Goal: Task Accomplishment & Management: Complete application form

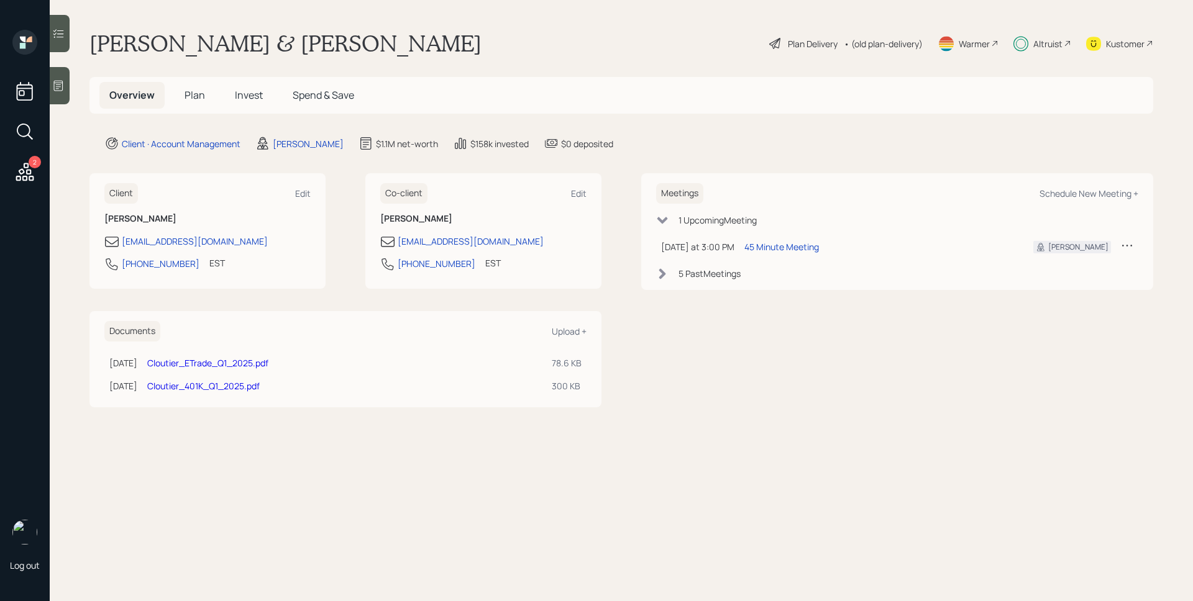
click at [793, 40] on div "Plan Delivery" at bounding box center [813, 43] width 50 height 13
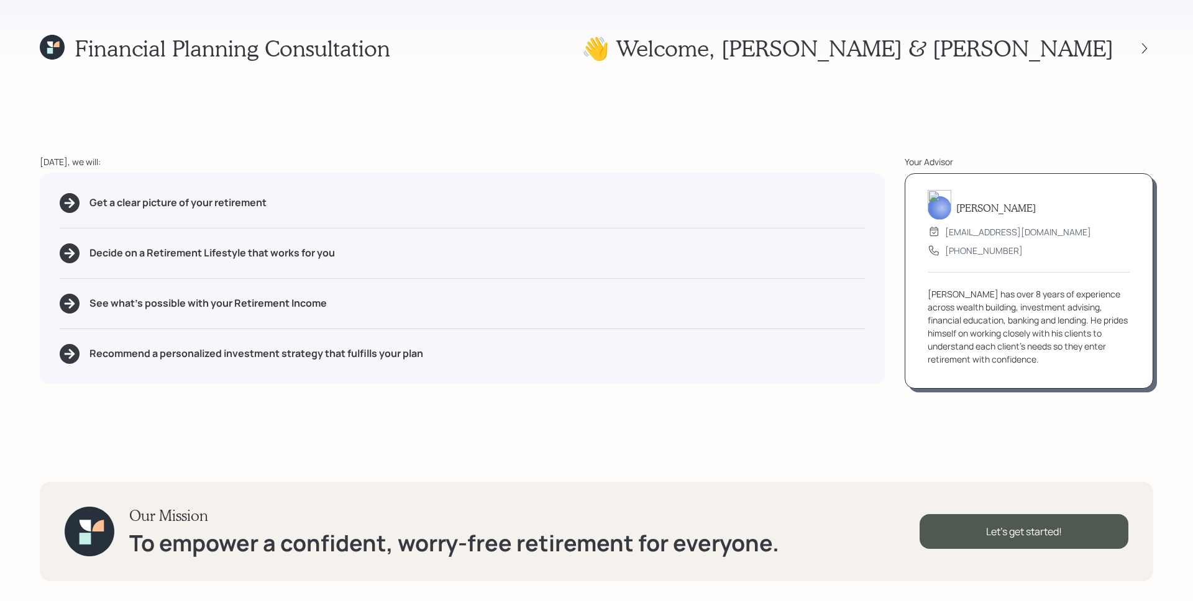
click at [51, 38] on icon at bounding box center [52, 47] width 25 height 25
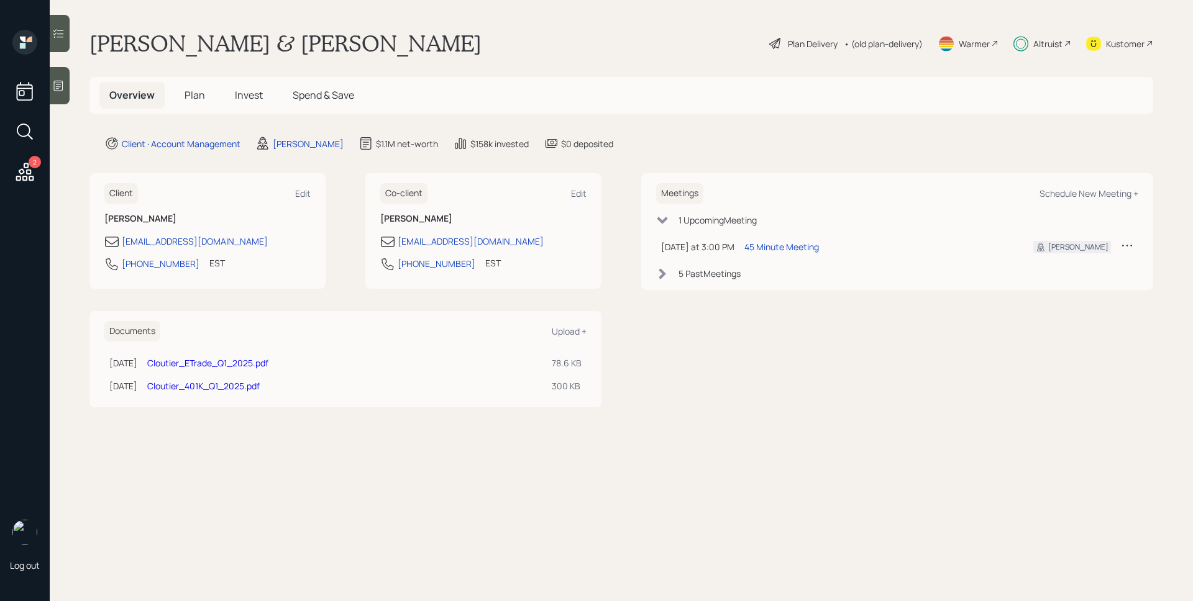
click at [194, 74] on main "[PERSON_NAME] & [PERSON_NAME] Plan Delivery • (old plan-delivery) Warmer Altrui…" at bounding box center [621, 300] width 1143 height 601
click at [196, 94] on span "Plan" at bounding box center [195, 95] width 21 height 14
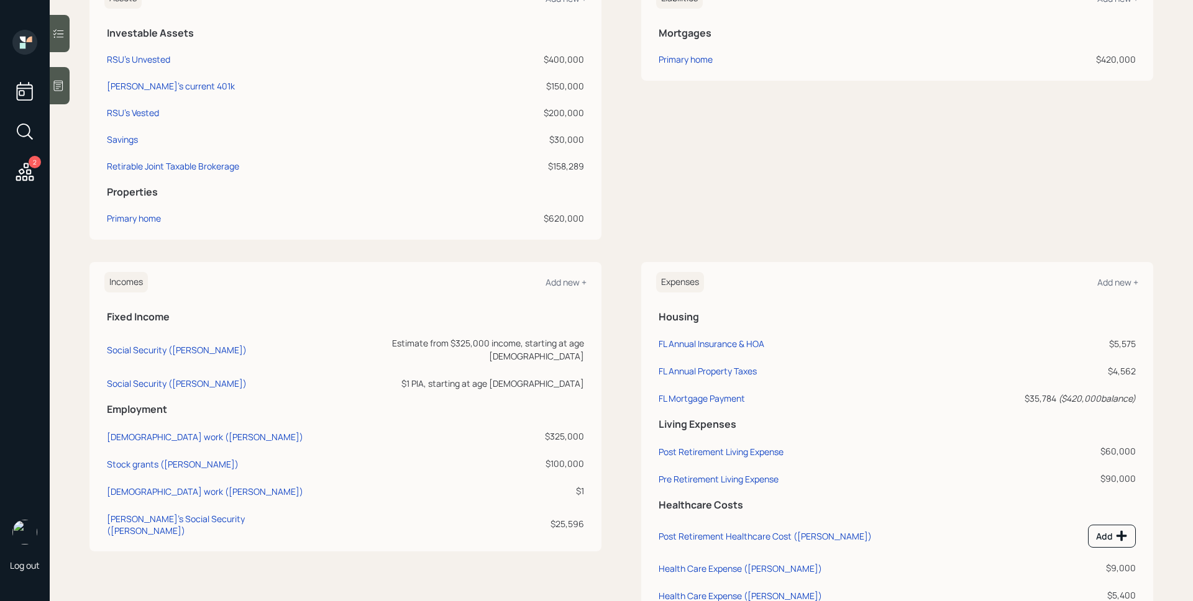
scroll to position [351, 0]
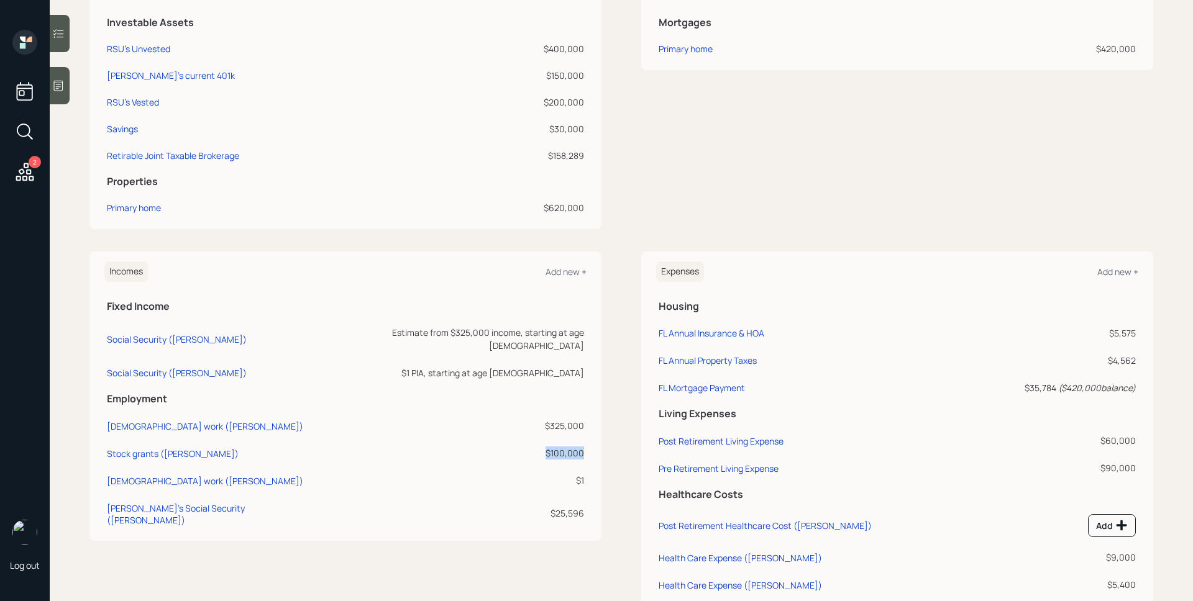
drag, startPoint x: 580, startPoint y: 441, endPoint x: 543, endPoint y: 443, distance: 37.3
click at [543, 443] on td "$100,000" at bounding box center [450, 451] width 273 height 27
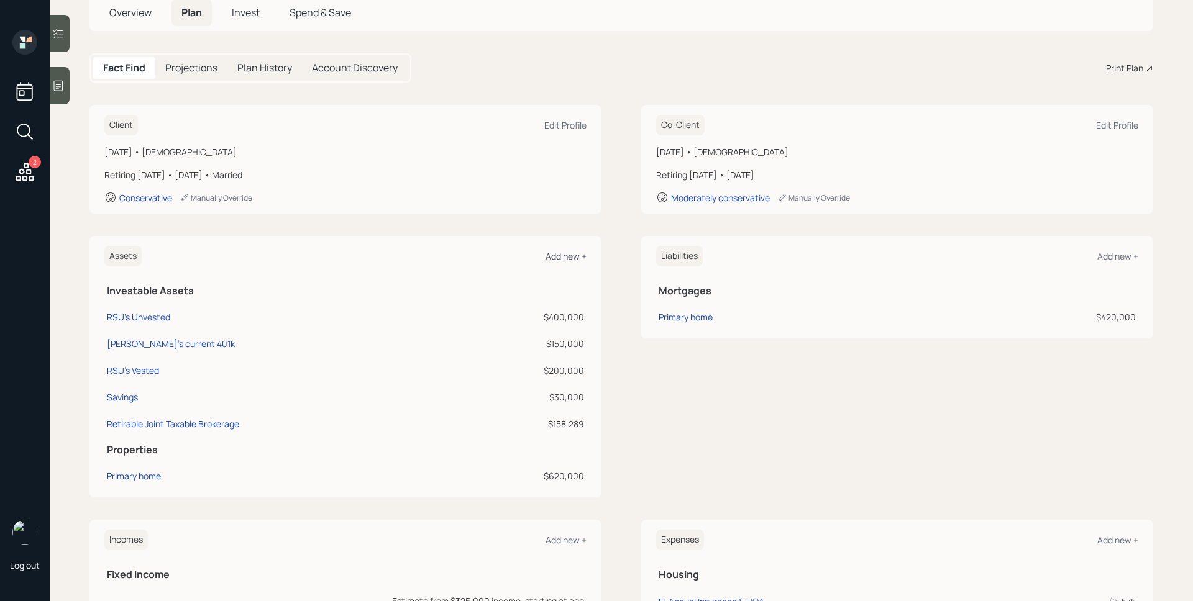
scroll to position [294, 0]
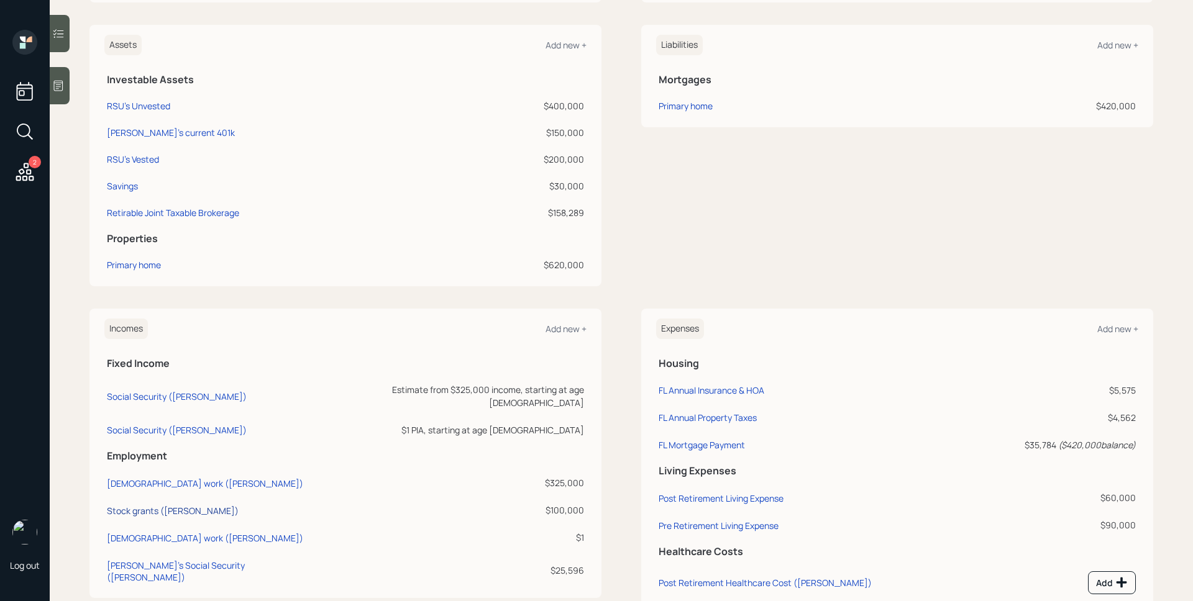
click at [168, 505] on div "Stock grants ([PERSON_NAME])" at bounding box center [173, 511] width 132 height 12
select select "other"
select select "earned"
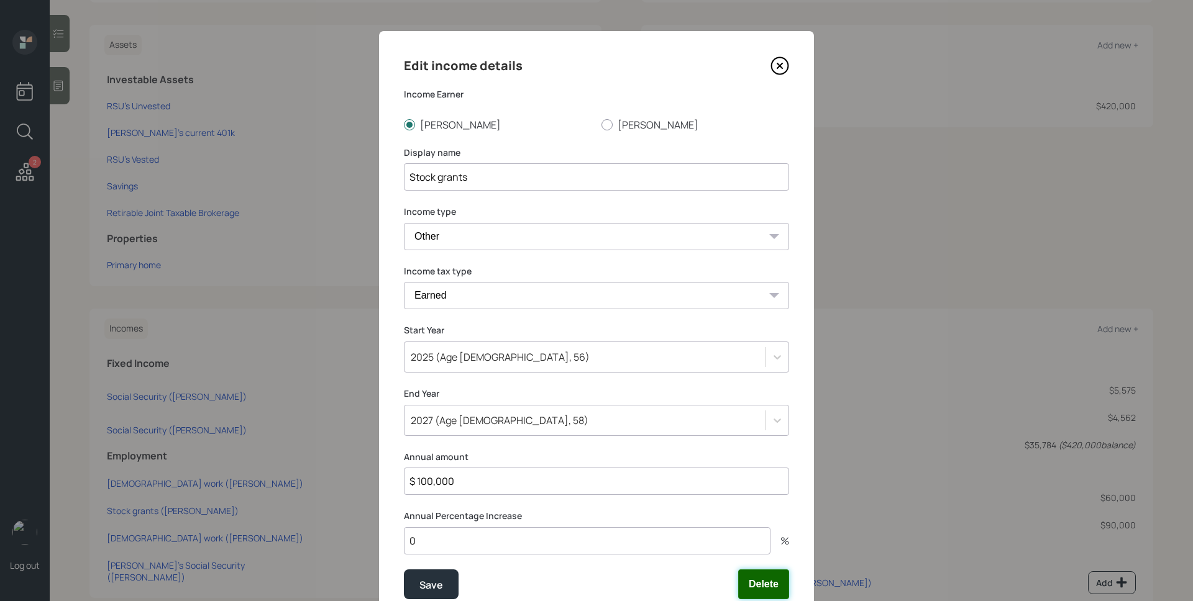
click at [769, 590] on button "Delete" at bounding box center [763, 585] width 51 height 30
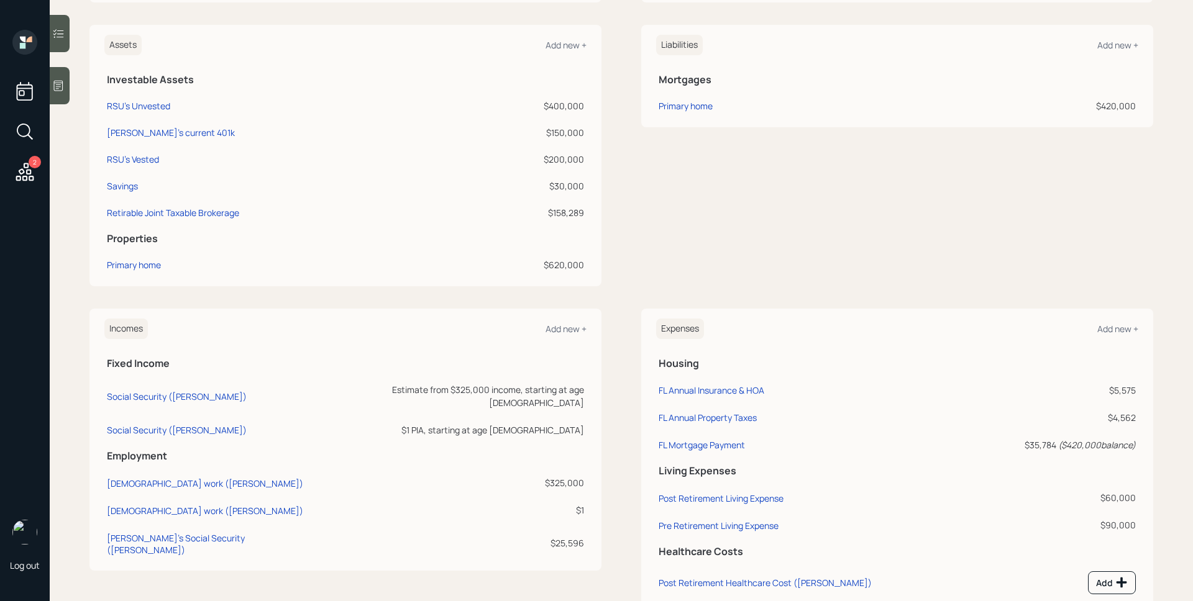
drag, startPoint x: 566, startPoint y: 323, endPoint x: 573, endPoint y: 321, distance: 7.3
click at [566, 323] on div "Add new +" at bounding box center [566, 329] width 41 height 12
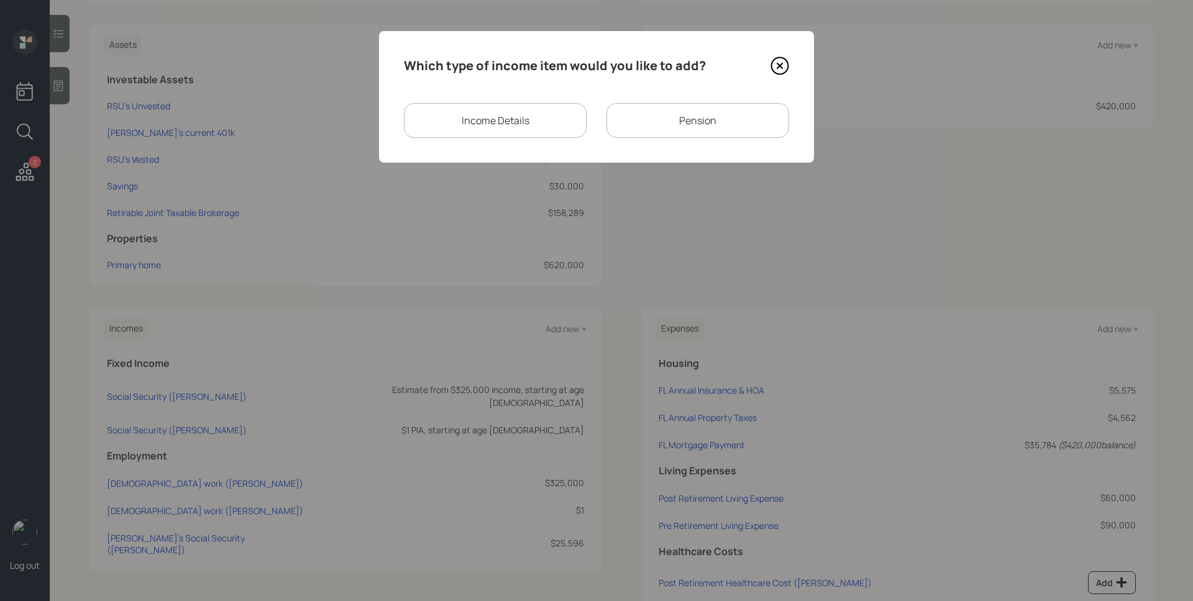
click at [506, 112] on div "Income Details" at bounding box center [495, 120] width 183 height 35
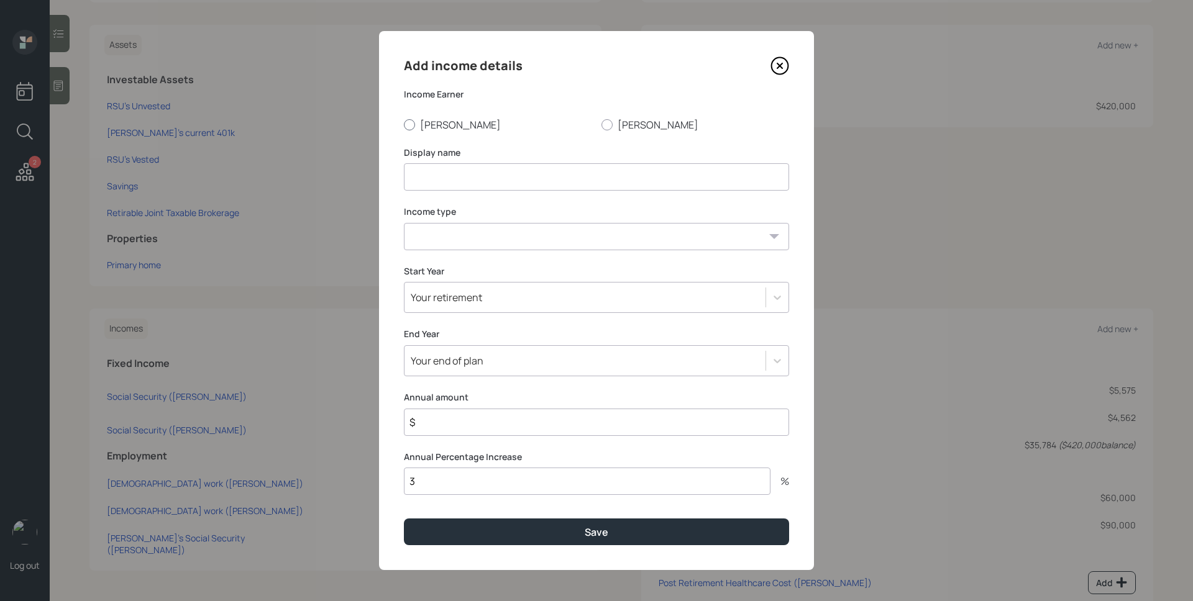
click at [426, 122] on label "[PERSON_NAME]" at bounding box center [498, 125] width 188 height 14
click at [404, 124] on input "[PERSON_NAME]" at bounding box center [403, 124] width 1 height 1
radio input "true"
click at [519, 176] on input at bounding box center [596, 176] width 385 height 27
type input "U"
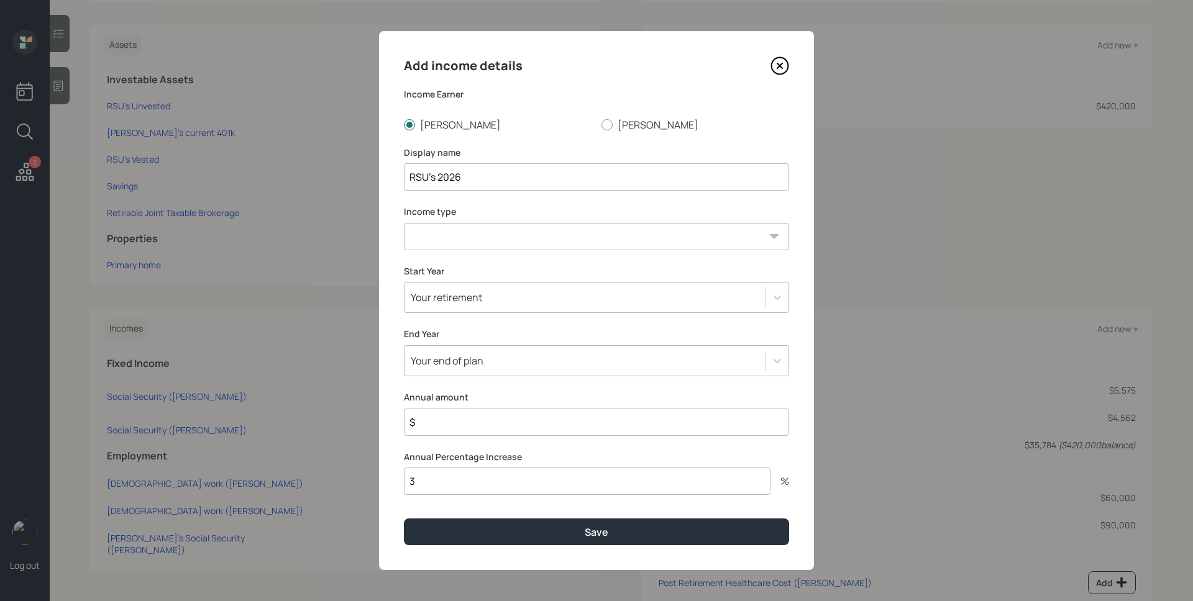
type input "RSU's 2026"
click at [479, 237] on select "[DEMOGRAPHIC_DATA] work [DEMOGRAPHIC_DATA] work Self employment Other" at bounding box center [596, 236] width 385 height 27
select select "other"
click at [404, 223] on select "[DEMOGRAPHIC_DATA] work [DEMOGRAPHIC_DATA] work Self employment Other" at bounding box center [596, 236] width 385 height 27
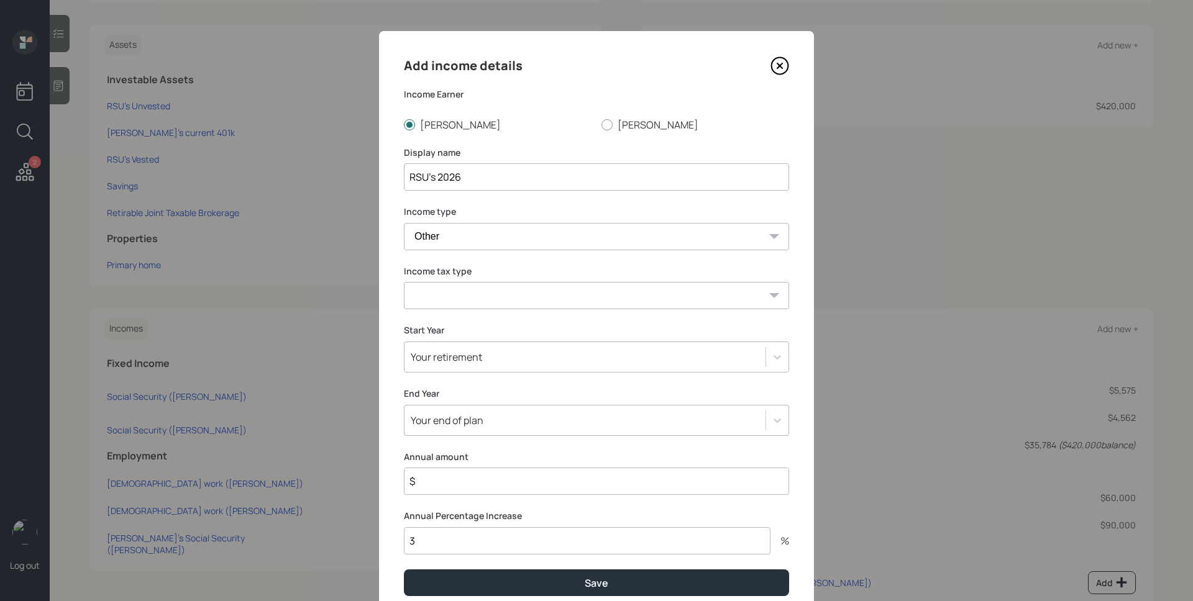
click at [477, 296] on select "Tax-free Earned Self Employment Alimony Royalties Pension / Annuity Interest Di…" at bounding box center [596, 295] width 385 height 27
select select "earned"
click at [404, 282] on select "Tax-free Earned Self Employment Alimony Royalties Pension / Annuity Interest Di…" at bounding box center [596, 295] width 385 height 27
click at [483, 361] on div "Your retirement" at bounding box center [584, 357] width 361 height 21
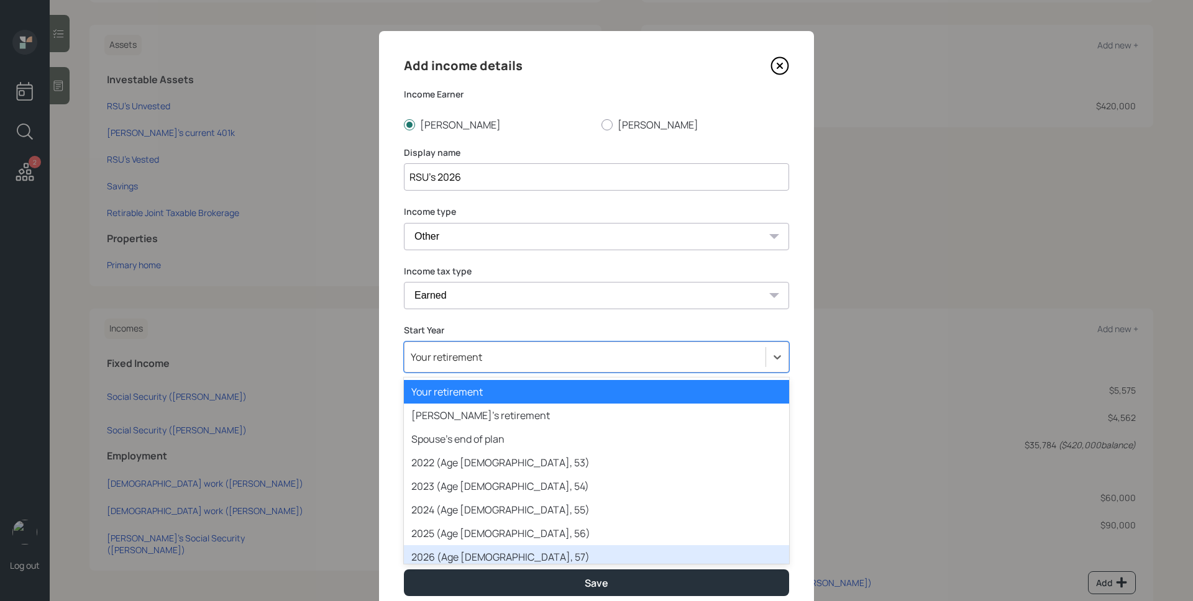
click at [485, 547] on div "2026 (Age [DEMOGRAPHIC_DATA], 57)" at bounding box center [596, 558] width 385 height 24
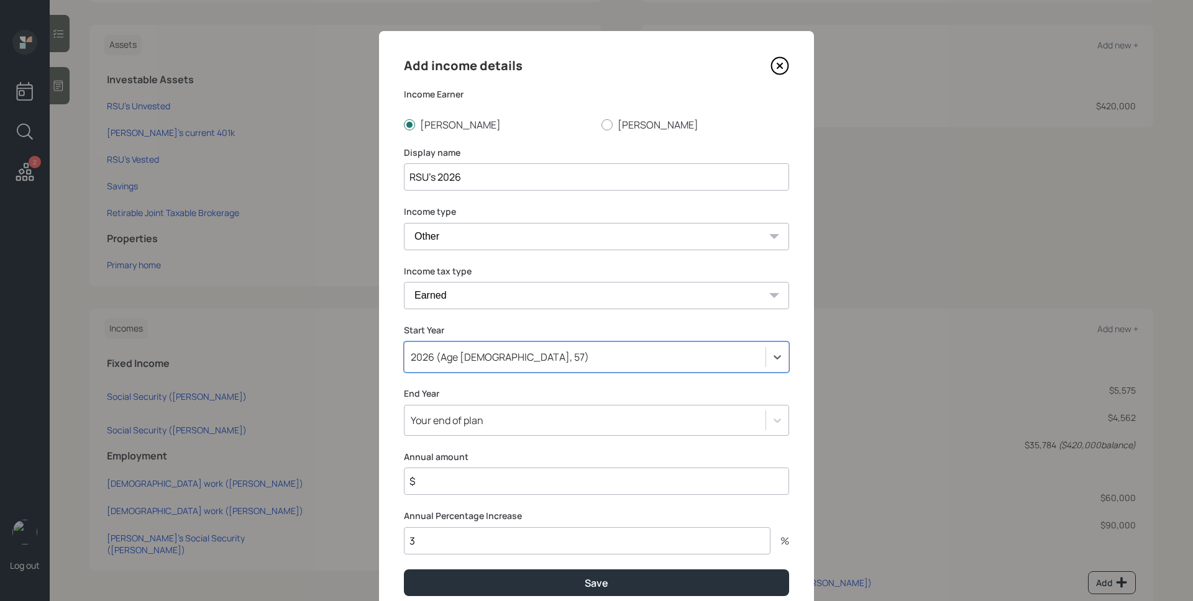
click at [460, 411] on div "Your end of plan" at bounding box center [584, 420] width 361 height 21
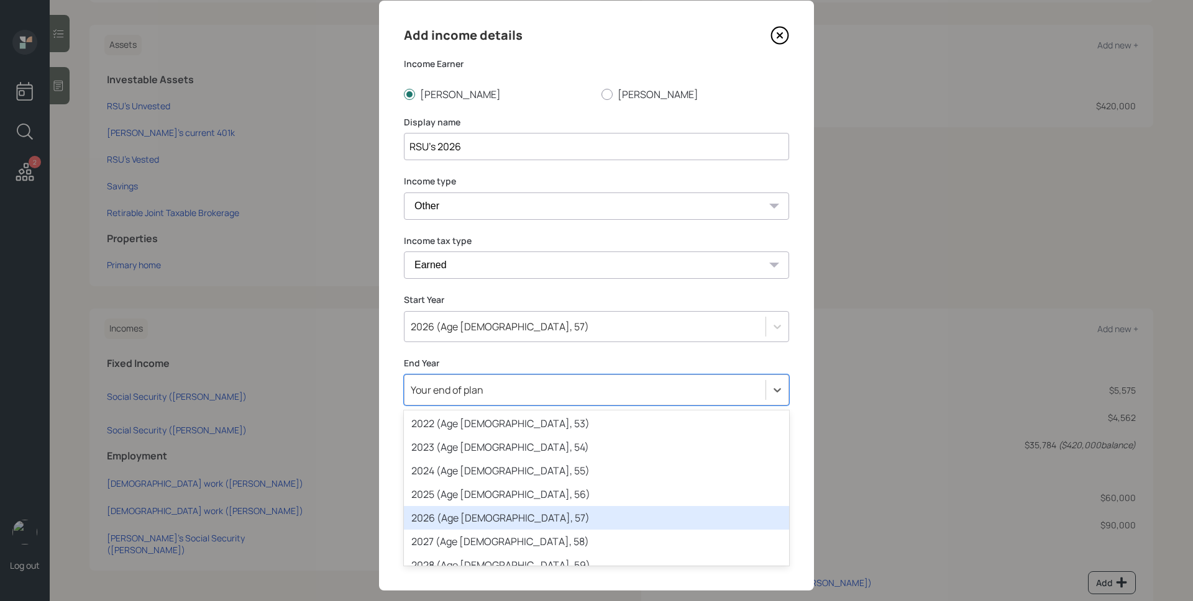
scroll to position [138, 0]
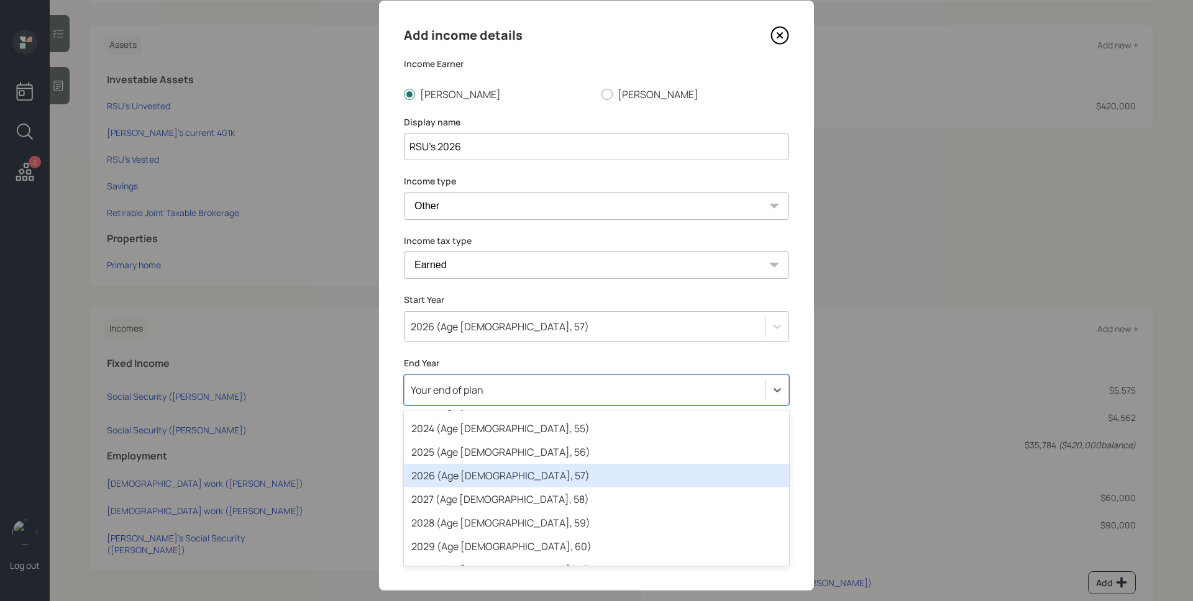
click at [470, 482] on div "2026 (Age [DEMOGRAPHIC_DATA], 57)" at bounding box center [596, 476] width 385 height 24
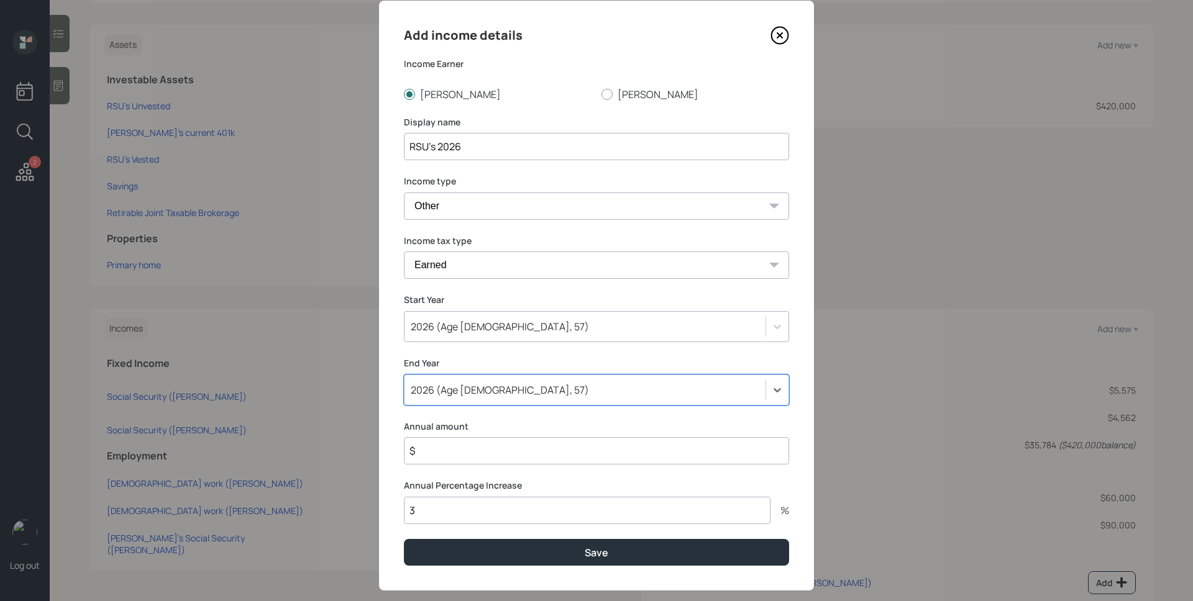
click at [474, 457] on input "$" at bounding box center [596, 450] width 385 height 27
type input "$ 209,440"
click at [464, 518] on input "3" at bounding box center [587, 510] width 367 height 27
click at [464, 520] on input "3" at bounding box center [587, 510] width 367 height 27
type input "0"
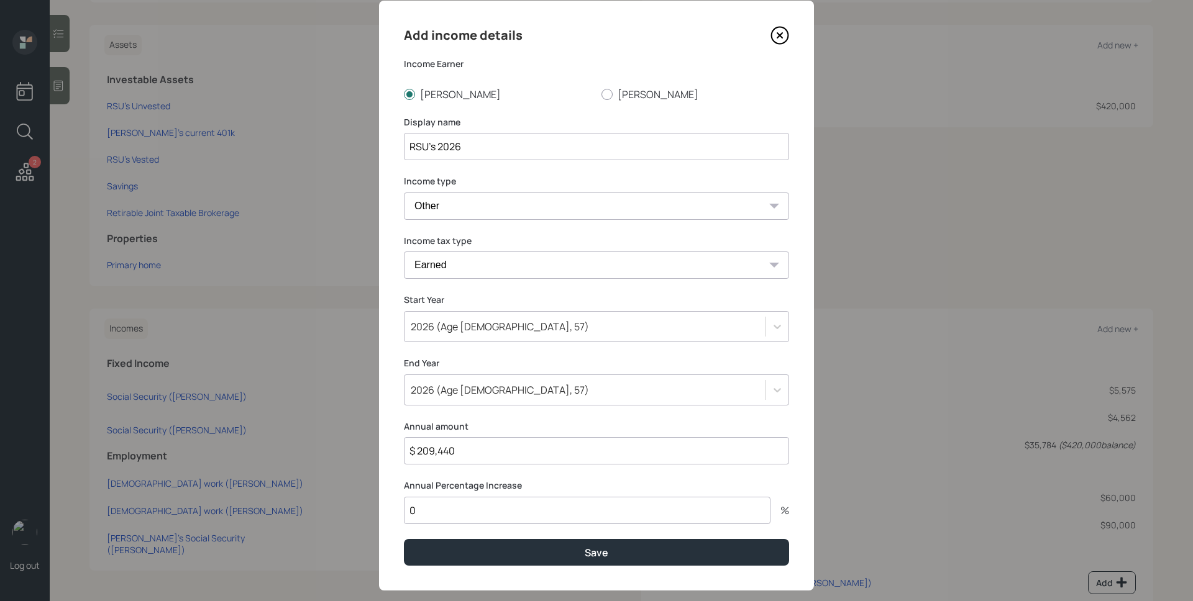
click at [404, 539] on button "Save" at bounding box center [596, 552] width 385 height 27
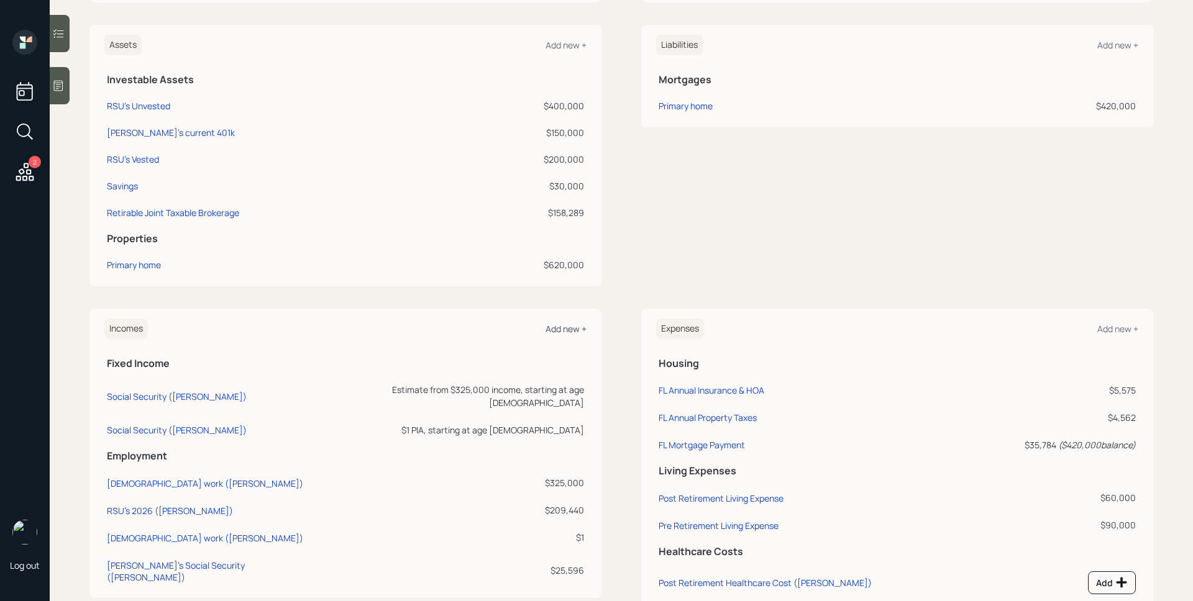
click at [563, 325] on div "Add new +" at bounding box center [566, 329] width 41 height 12
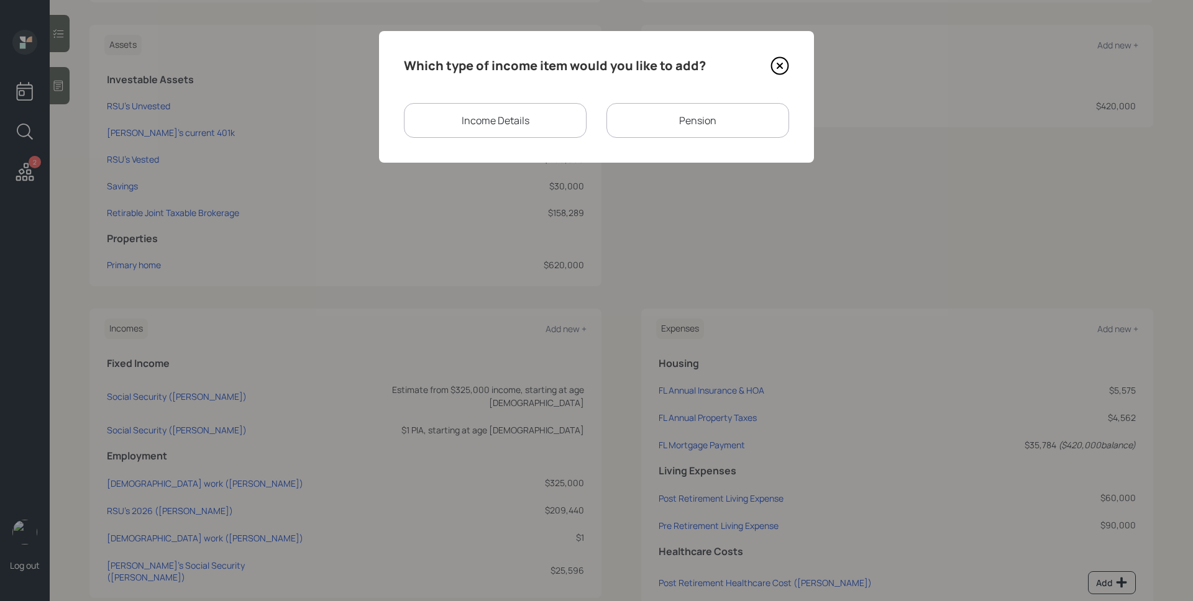
click at [514, 128] on div "Income Details" at bounding box center [495, 120] width 183 height 35
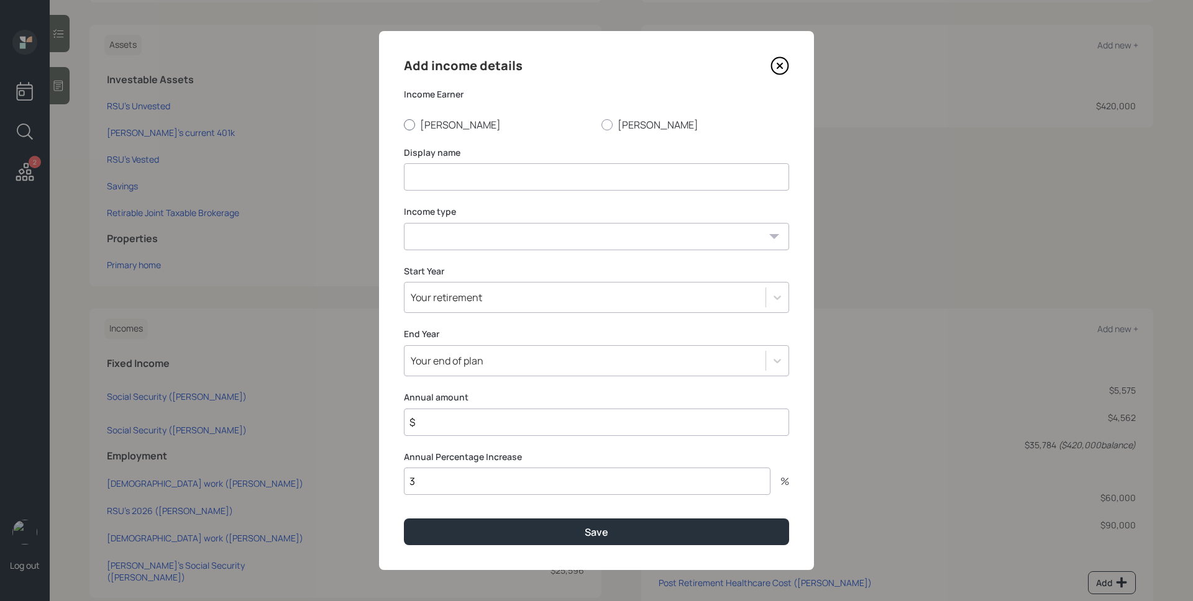
click at [436, 126] on label "[PERSON_NAME]" at bounding box center [498, 125] width 188 height 14
click at [404, 125] on input "[PERSON_NAME]" at bounding box center [403, 124] width 1 height 1
radio input "true"
click at [462, 179] on input at bounding box center [596, 176] width 385 height 27
type input "RSU Payout 2027"
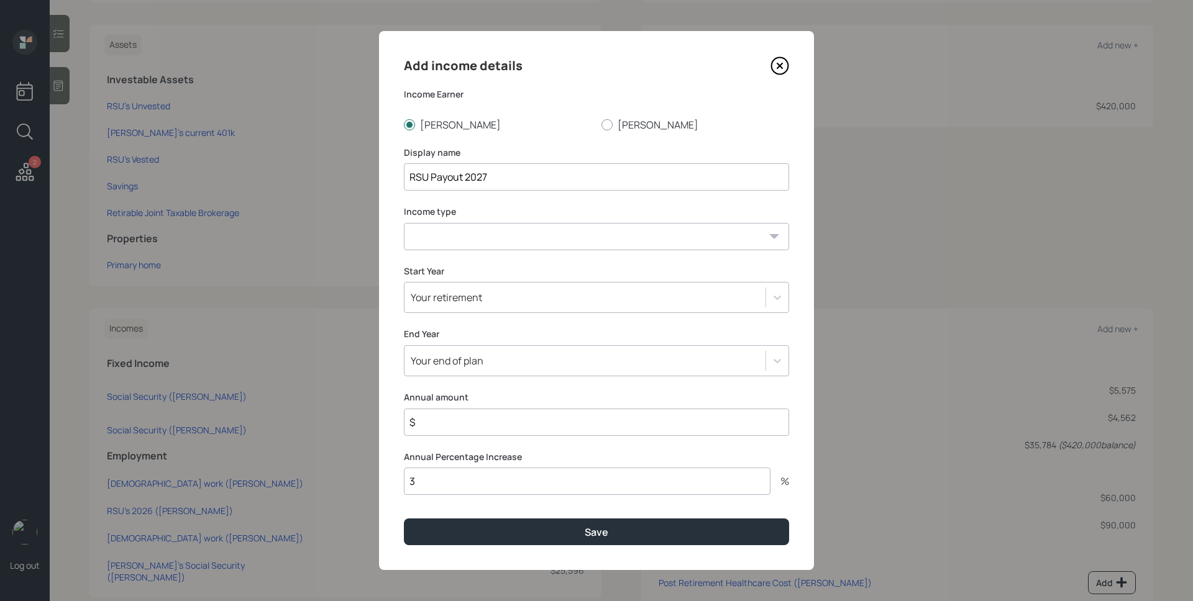
click at [515, 232] on select "[DEMOGRAPHIC_DATA] work [DEMOGRAPHIC_DATA] work Self employment Other" at bounding box center [596, 236] width 385 height 27
select select "other"
click at [404, 223] on select "[DEMOGRAPHIC_DATA] work [DEMOGRAPHIC_DATA] work Self employment Other" at bounding box center [596, 236] width 385 height 27
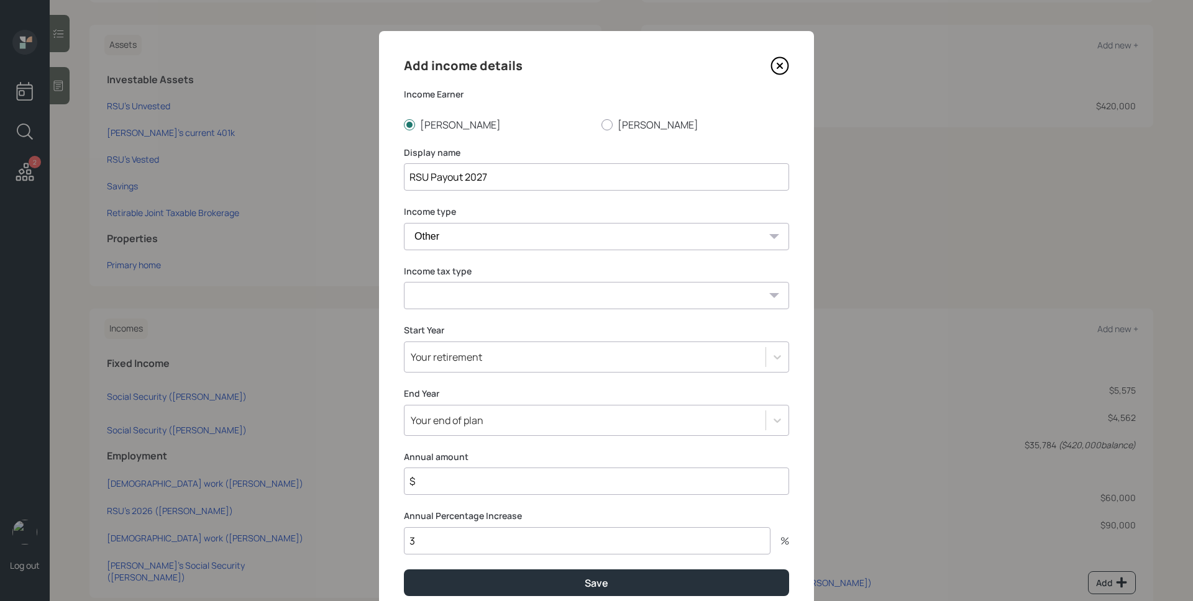
click at [465, 288] on select "Tax-free Earned Self Employment Alimony Royalties Pension / Annuity Interest Di…" at bounding box center [596, 295] width 385 height 27
select select "earned"
click at [404, 282] on select "Tax-free Earned Self Employment Alimony Royalties Pension / Annuity Interest Di…" at bounding box center [596, 295] width 385 height 27
click at [509, 354] on div "Your retirement" at bounding box center [584, 357] width 361 height 21
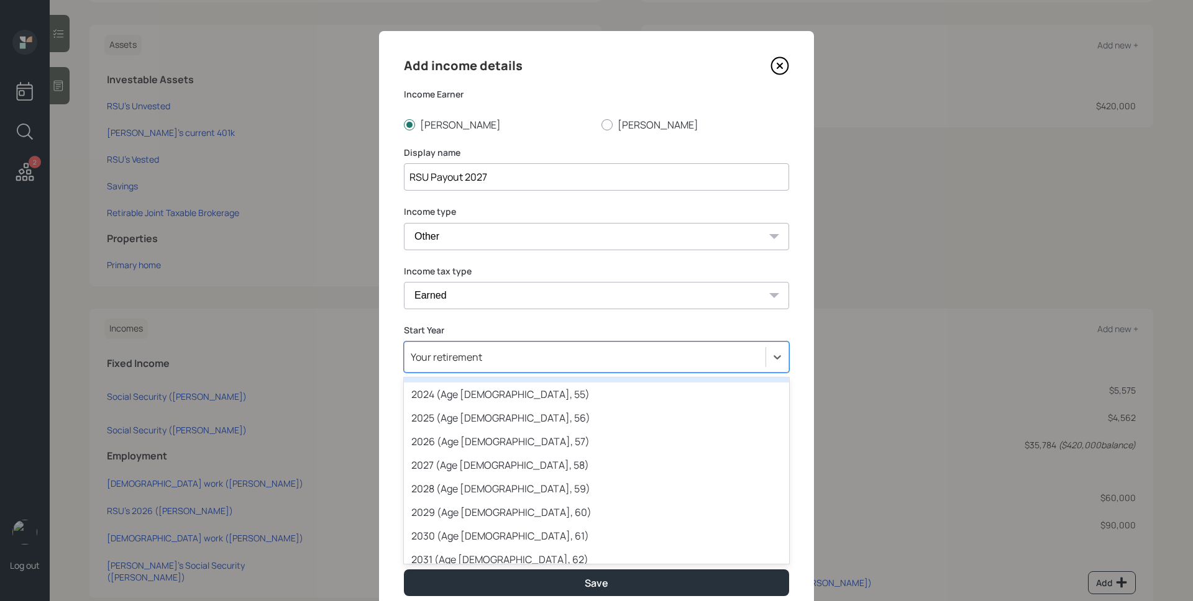
scroll to position [131, 0]
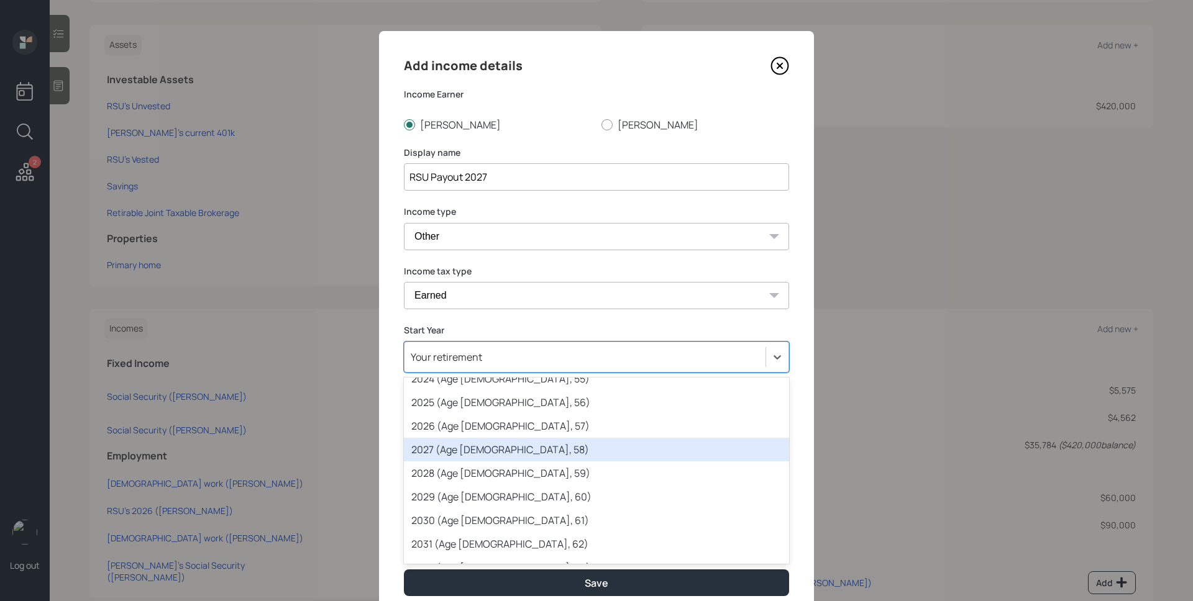
click at [513, 442] on div "2027 (Age [DEMOGRAPHIC_DATA], 58)" at bounding box center [596, 450] width 385 height 24
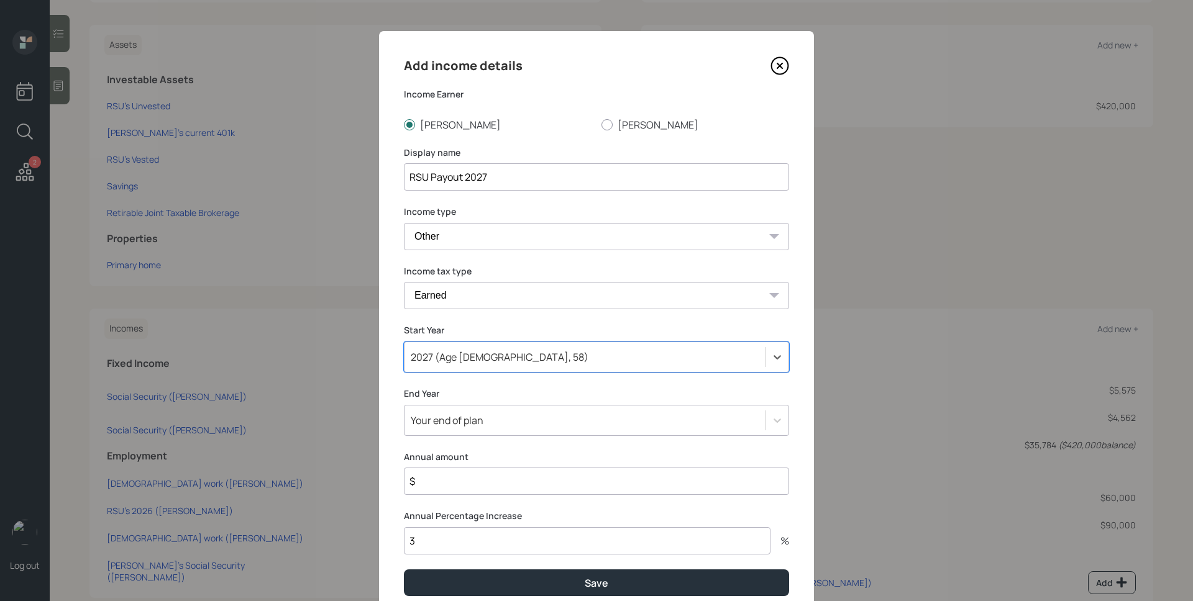
click at [508, 424] on div "Add income details Income Earner [PERSON_NAME] [PERSON_NAME] Display name RSU P…" at bounding box center [596, 326] width 435 height 590
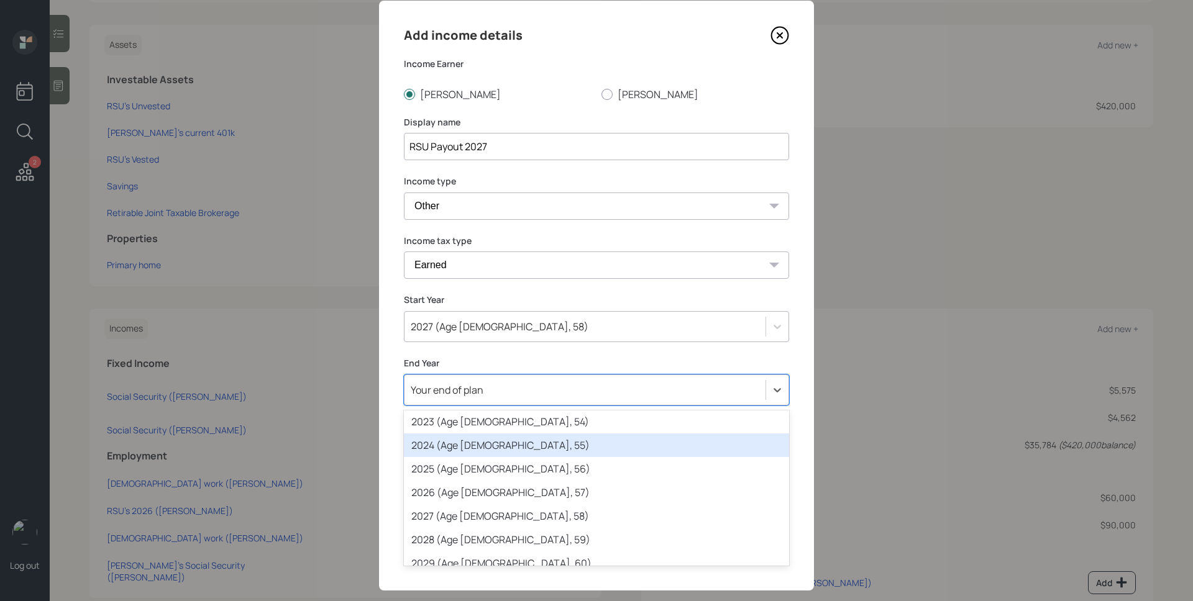
scroll to position [123, 0]
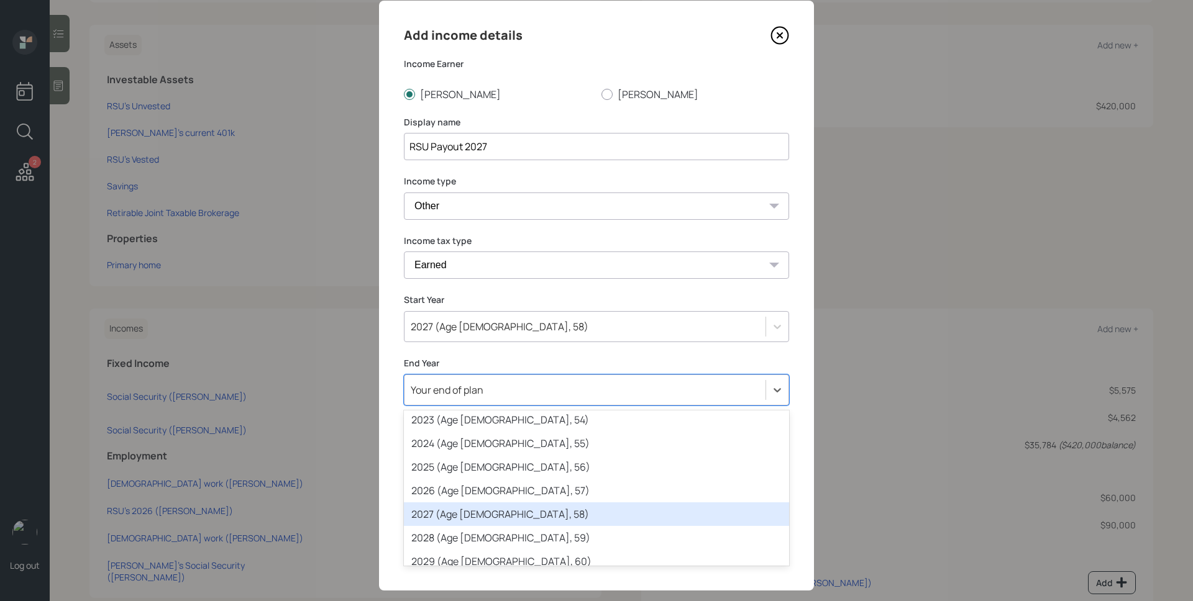
click at [477, 507] on div "2027 (Age [DEMOGRAPHIC_DATA], 58)" at bounding box center [596, 515] width 385 height 24
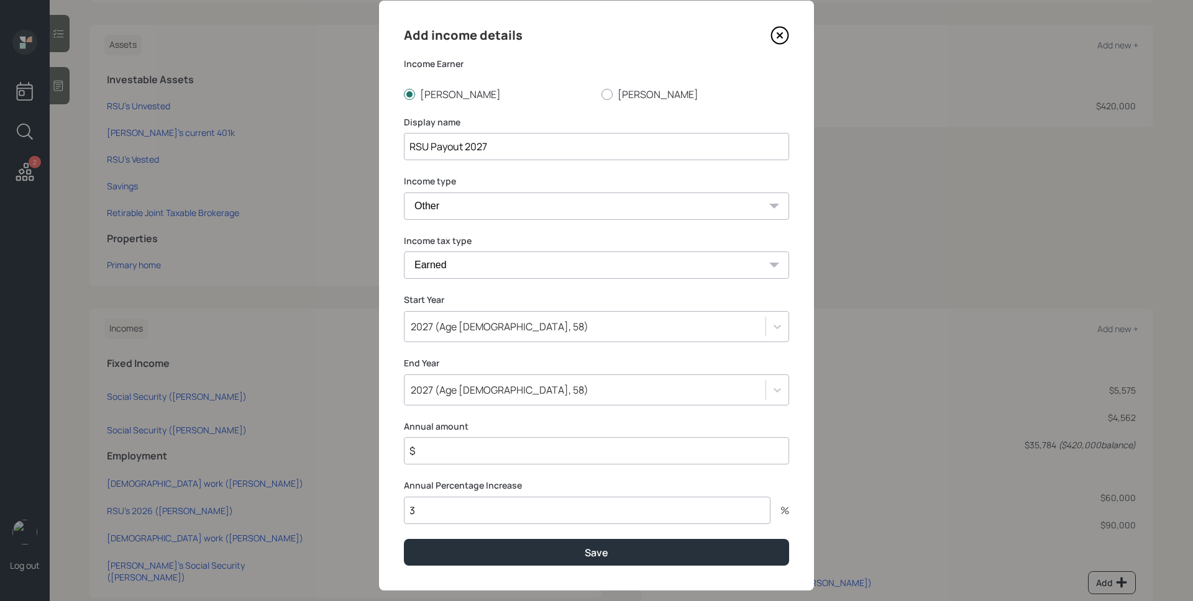
click at [486, 513] on input "3" at bounding box center [587, 510] width 367 height 27
click at [486, 511] on input "3" at bounding box center [587, 510] width 367 height 27
click at [486, 512] on input "3" at bounding box center [587, 510] width 367 height 27
click at [485, 515] on input "3" at bounding box center [587, 510] width 367 height 27
type input "0"
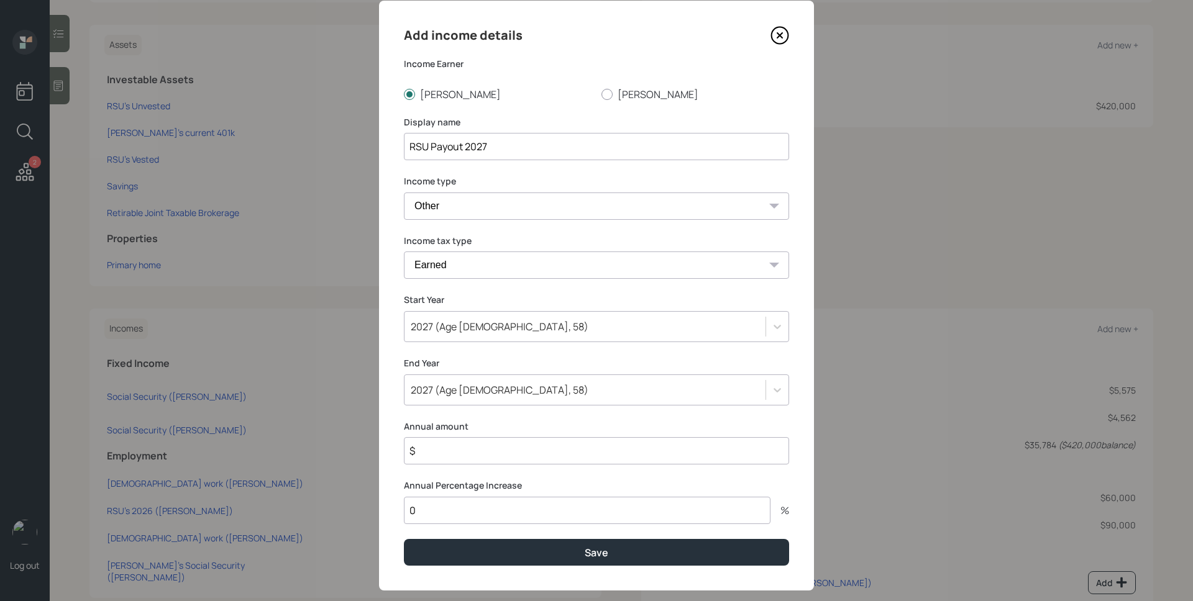
click at [500, 463] on input "$" at bounding box center [596, 450] width 385 height 27
click at [501, 463] on input "$" at bounding box center [596, 450] width 385 height 27
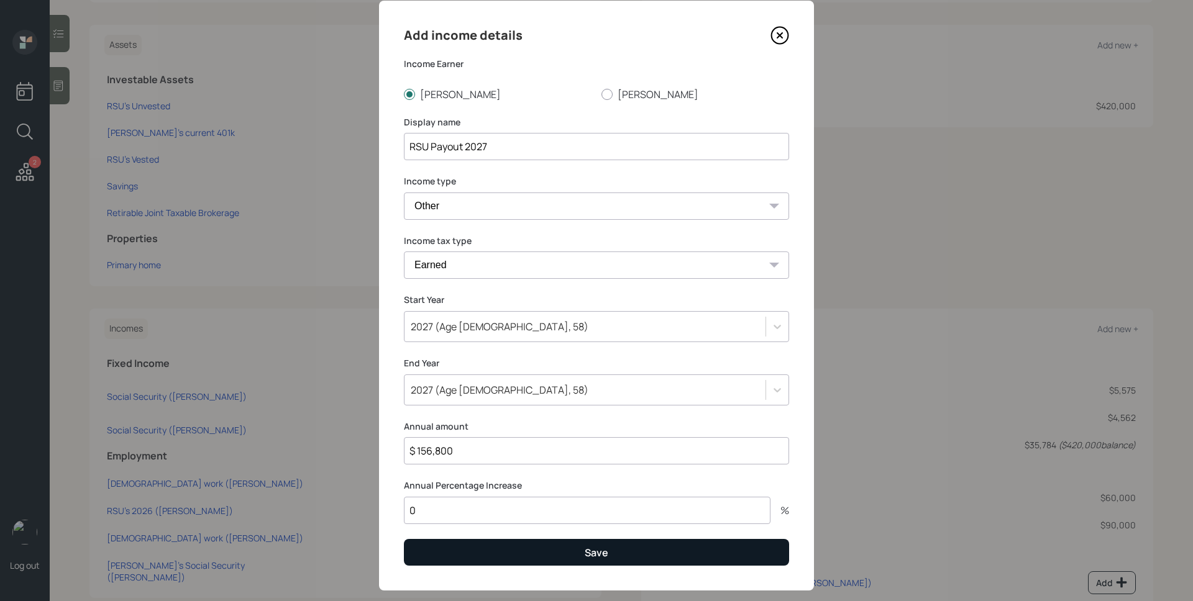
type input "$ 156,800"
click at [544, 556] on button "Save" at bounding box center [596, 552] width 385 height 27
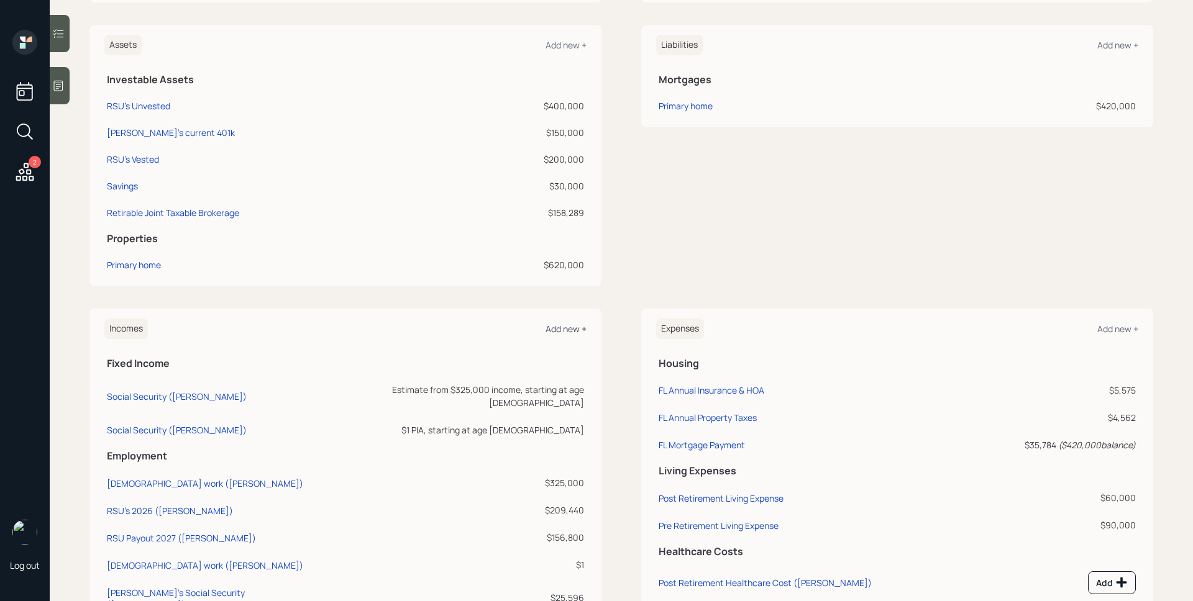
click at [561, 331] on div "Add new +" at bounding box center [566, 329] width 41 height 12
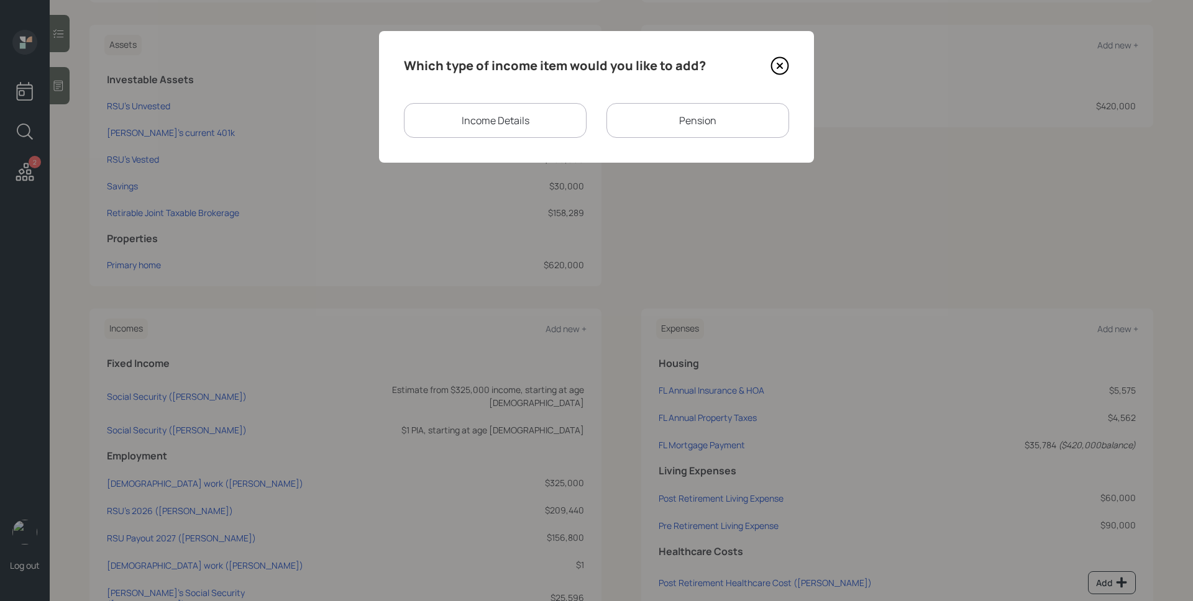
click at [504, 112] on div "Income Details" at bounding box center [495, 120] width 183 height 35
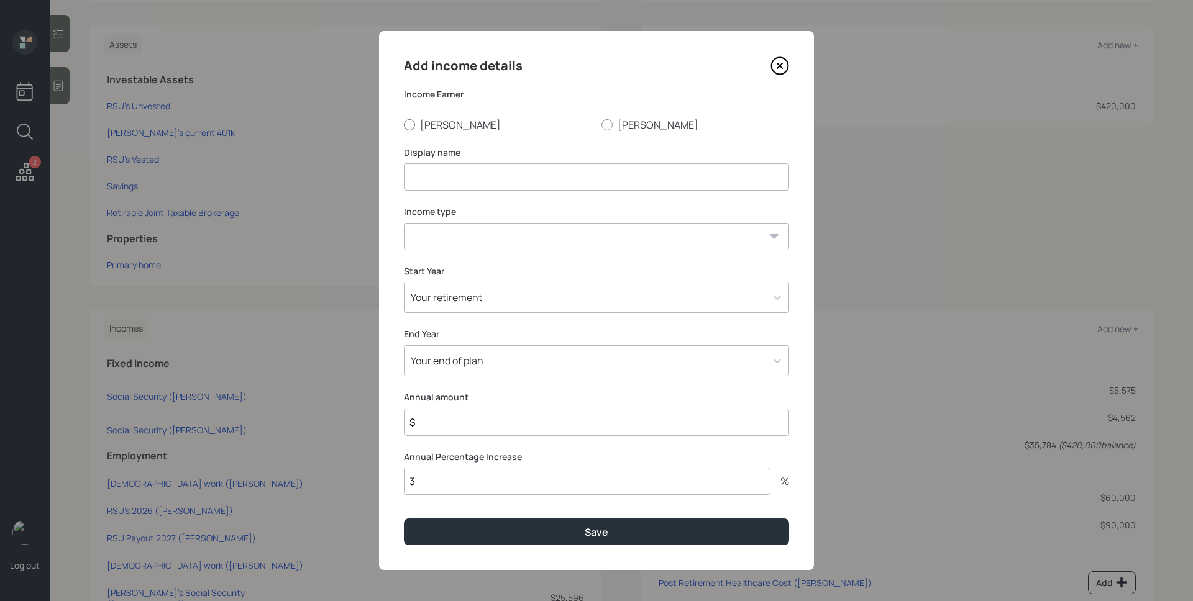
click at [424, 123] on label "[PERSON_NAME]" at bounding box center [498, 125] width 188 height 14
click at [404, 124] on input "[PERSON_NAME]" at bounding box center [403, 124] width 1 height 1
radio input "true"
click at [447, 166] on input at bounding box center [596, 176] width 385 height 27
click at [447, 175] on input at bounding box center [596, 176] width 385 height 27
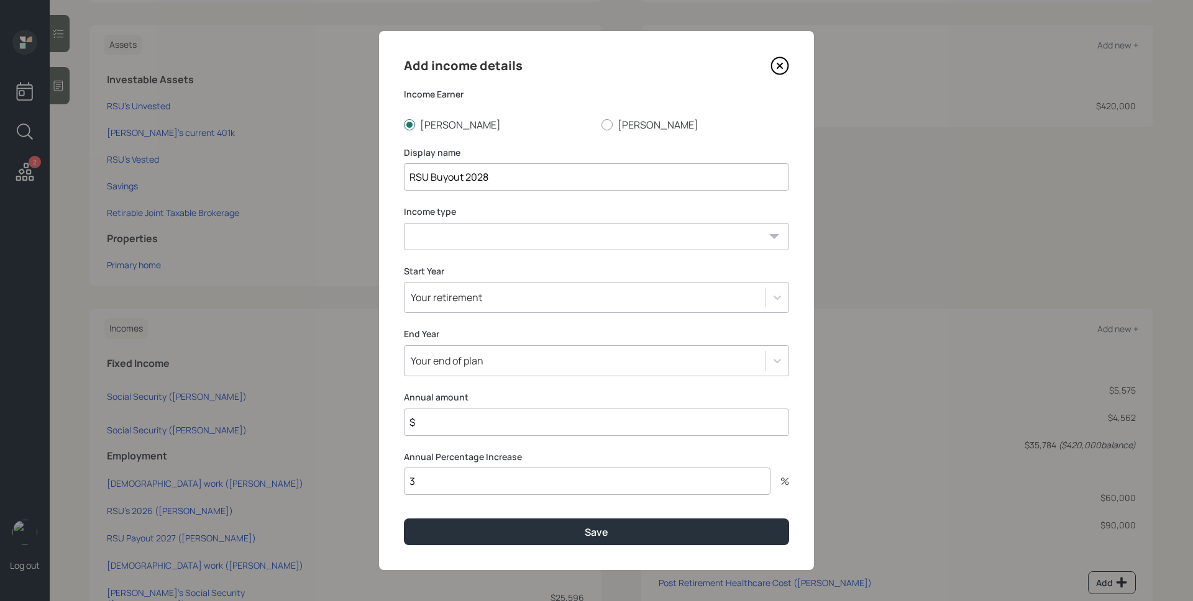
type input "RSU Buyout 2028"
click at [532, 235] on select "[DEMOGRAPHIC_DATA] work [DEMOGRAPHIC_DATA] work Self employment Other" at bounding box center [596, 236] width 385 height 27
select select "other"
click at [404, 223] on select "[DEMOGRAPHIC_DATA] work [DEMOGRAPHIC_DATA] work Self employment Other" at bounding box center [596, 236] width 385 height 27
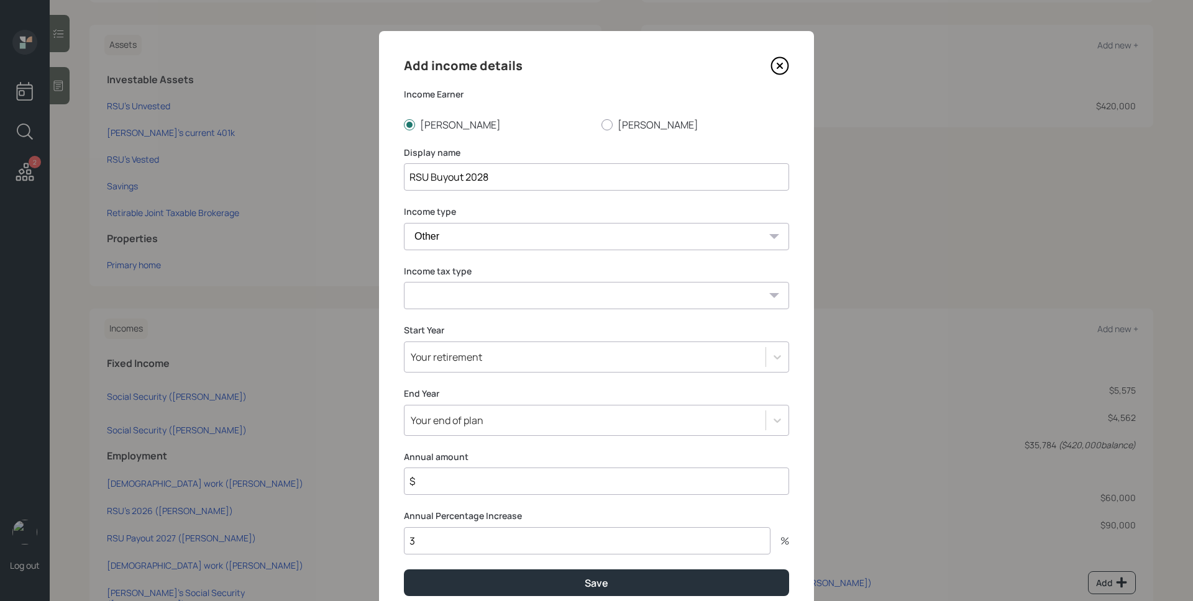
click at [475, 286] on select "Tax-free Earned Self Employment Alimony Royalties Pension / Annuity Interest Di…" at bounding box center [596, 295] width 385 height 27
select select "earned"
click at [404, 282] on select "Tax-free Earned Self Employment Alimony Royalties Pension / Annuity Interest Di…" at bounding box center [596, 295] width 385 height 27
click at [482, 354] on div "Your retirement" at bounding box center [584, 357] width 361 height 21
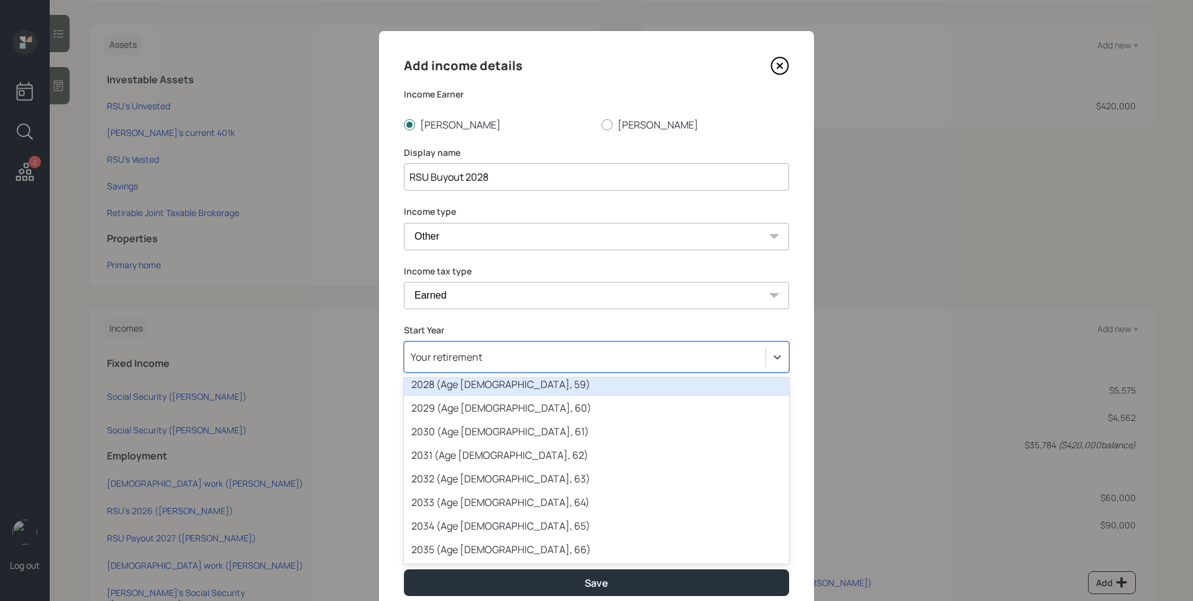
scroll to position [215, 0]
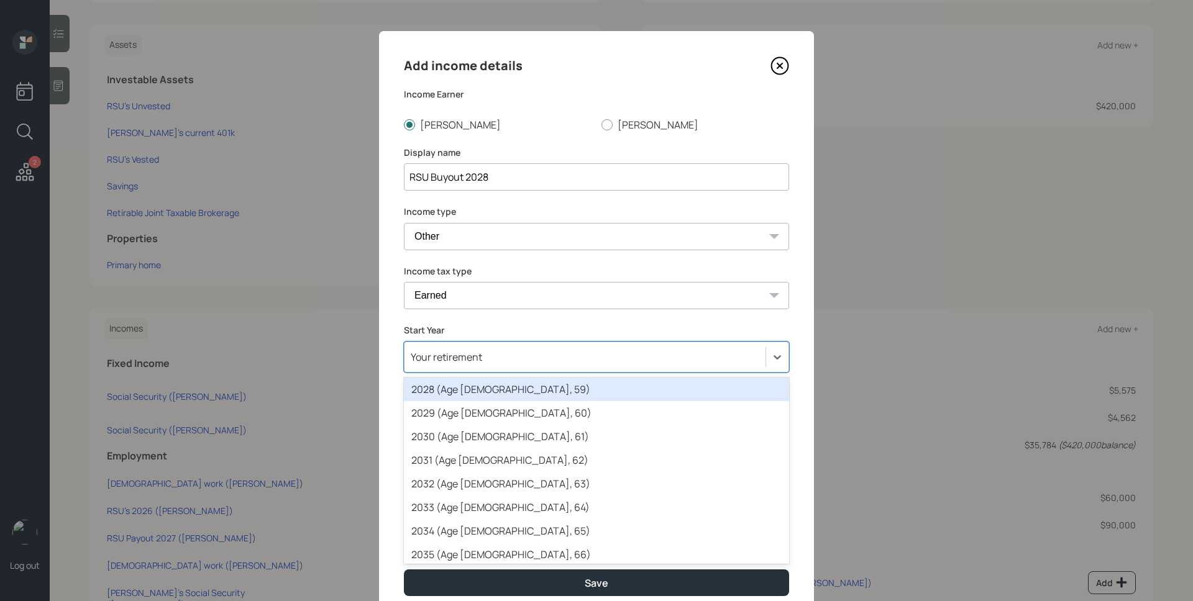
click at [458, 393] on div "2028 (Age [DEMOGRAPHIC_DATA], 59)" at bounding box center [596, 390] width 385 height 24
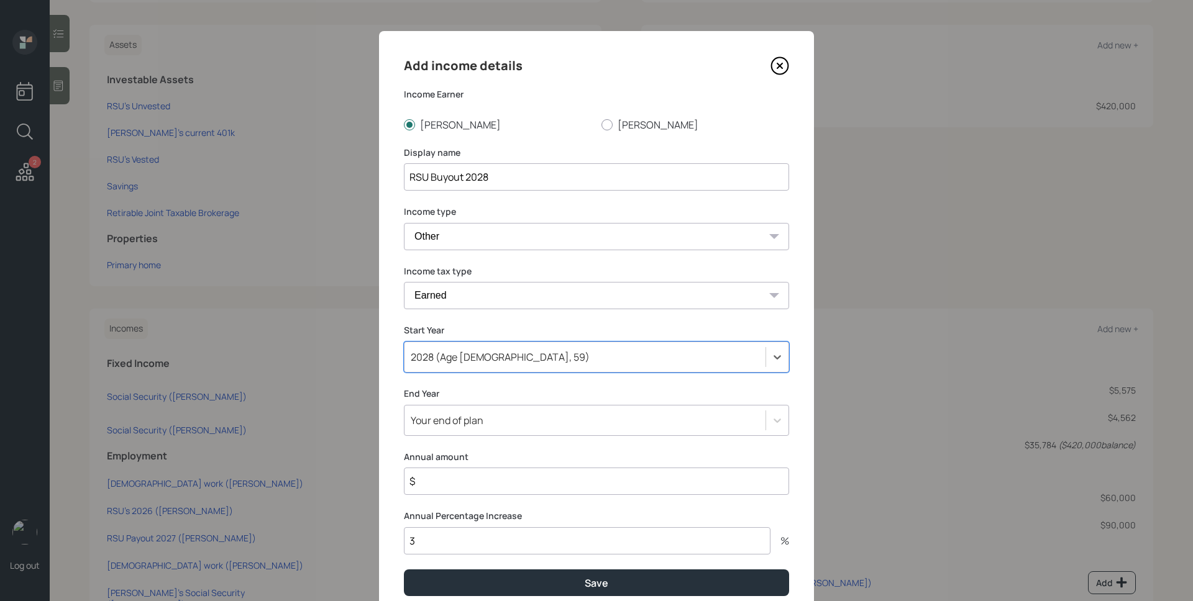
click at [476, 423] on div "Add income details Income Earner [PERSON_NAME] [PERSON_NAME] Display name RSU B…" at bounding box center [596, 326] width 435 height 590
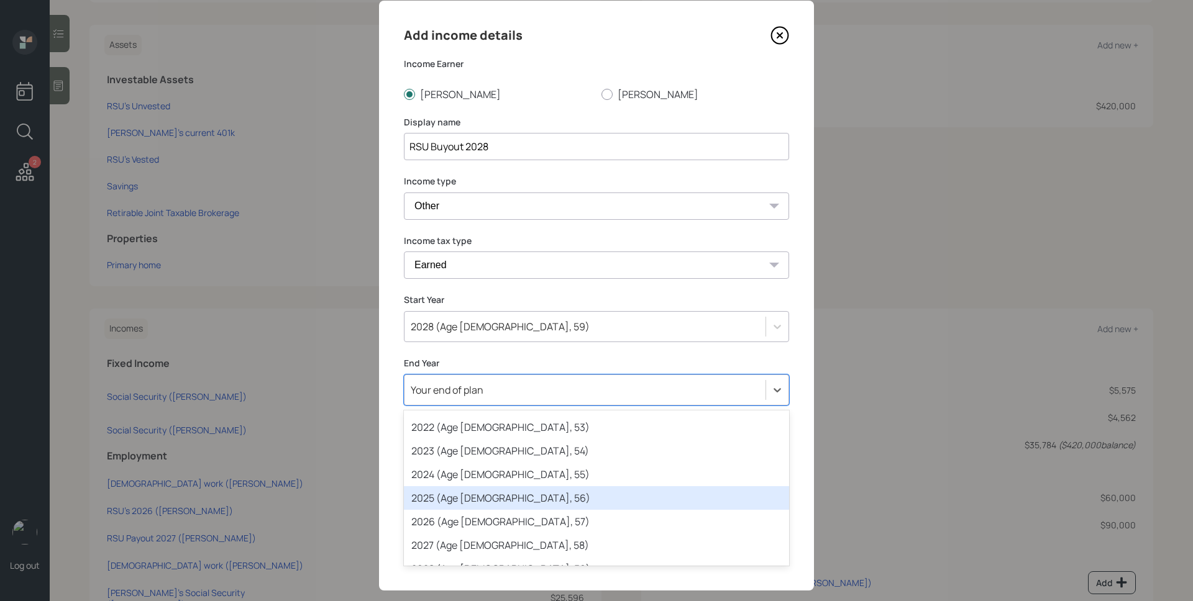
scroll to position [193, 0]
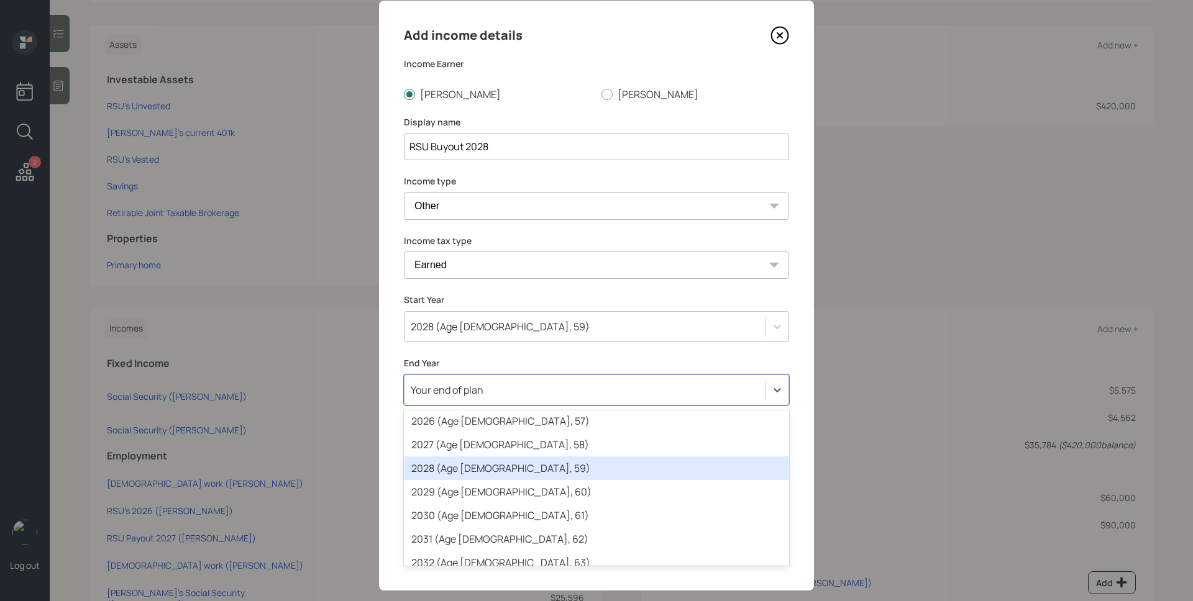
click at [490, 467] on div "2028 (Age [DEMOGRAPHIC_DATA], 59)" at bounding box center [596, 469] width 385 height 24
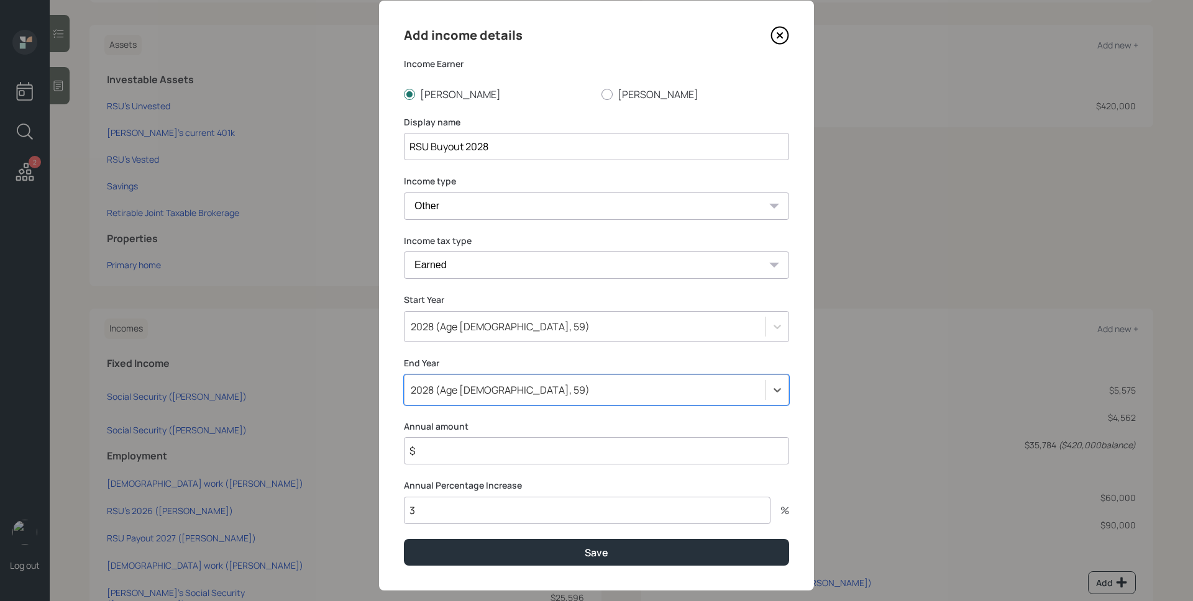
click at [486, 454] on input "$" at bounding box center [596, 450] width 385 height 27
type input "$ 81,550"
type input "0"
click at [404, 539] on button "Save" at bounding box center [596, 552] width 385 height 27
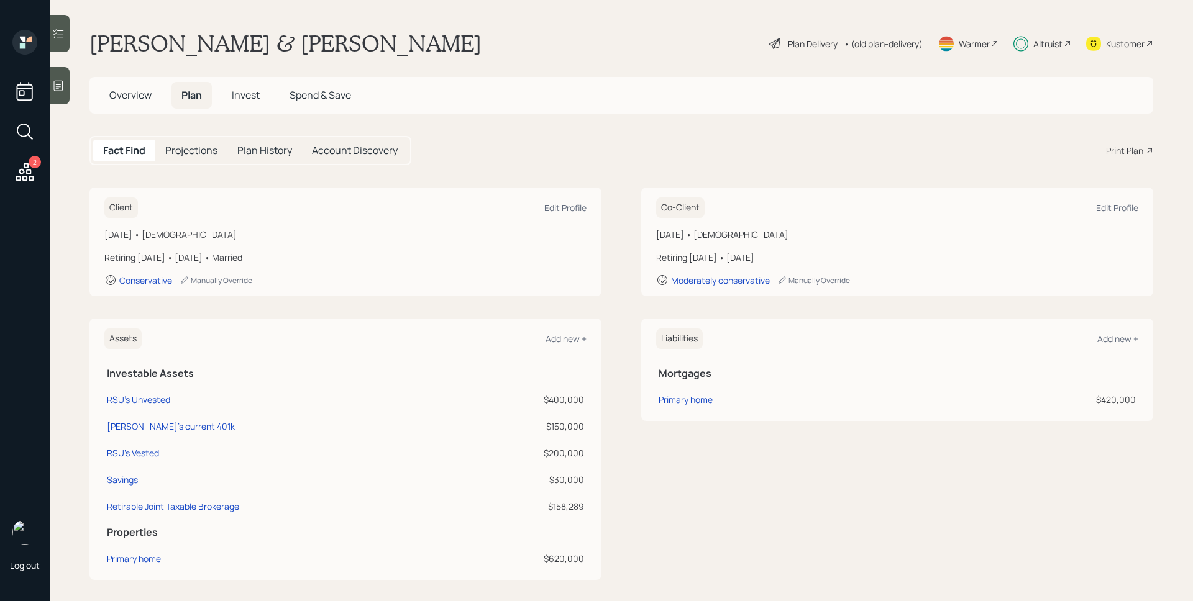
click at [805, 41] on div "Plan Delivery" at bounding box center [813, 43] width 50 height 13
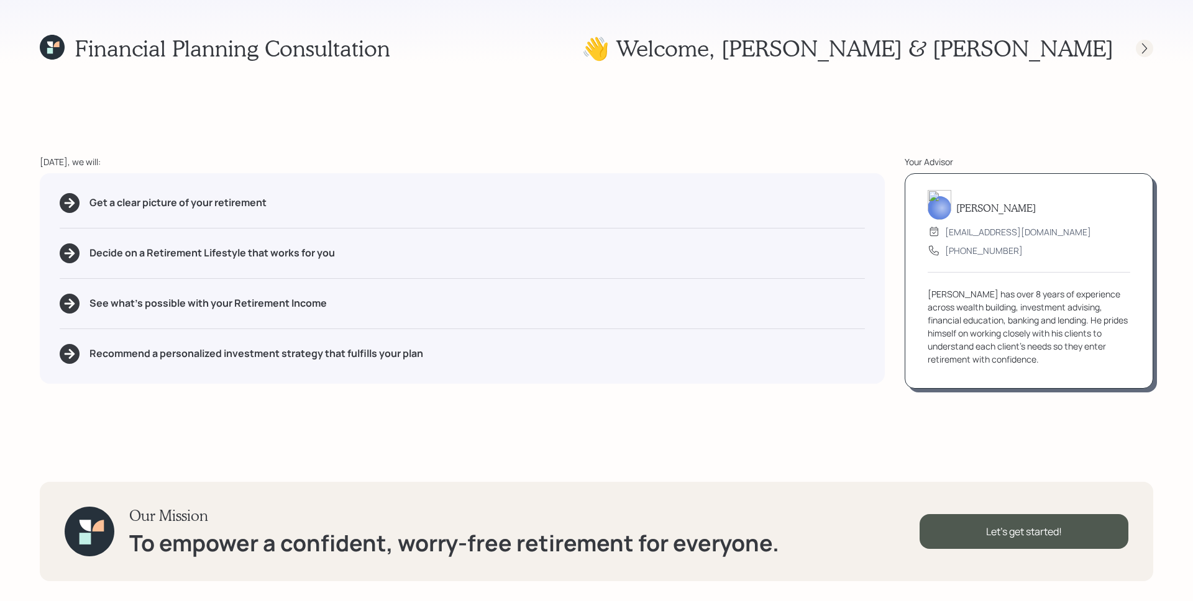
click at [1151, 52] on div at bounding box center [1144, 48] width 17 height 17
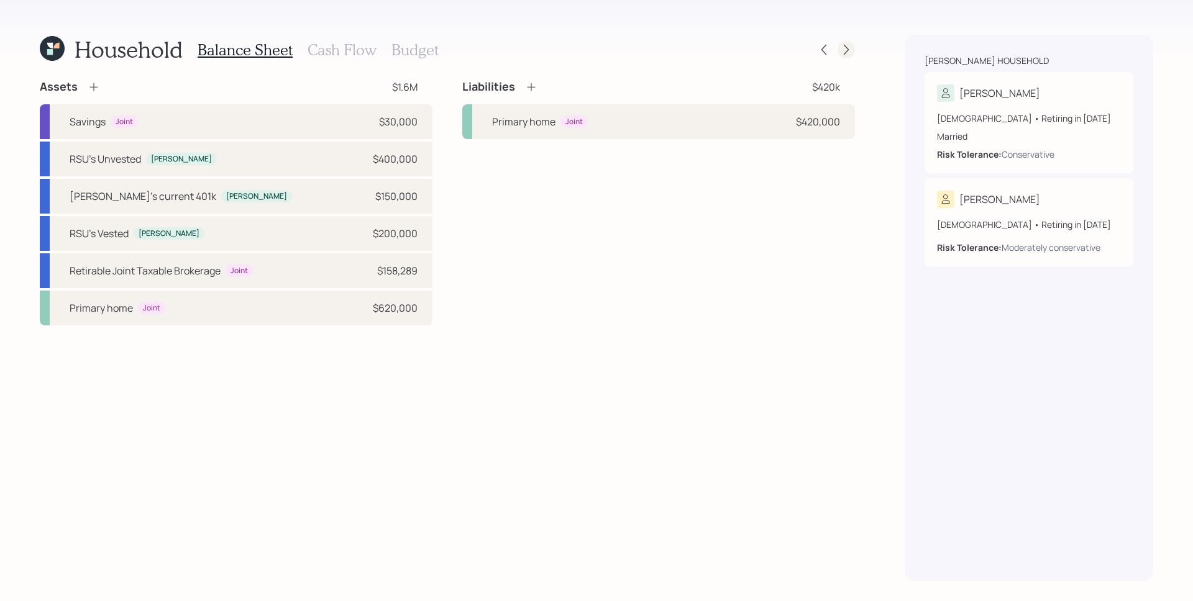
click at [852, 51] on div at bounding box center [846, 49] width 17 height 17
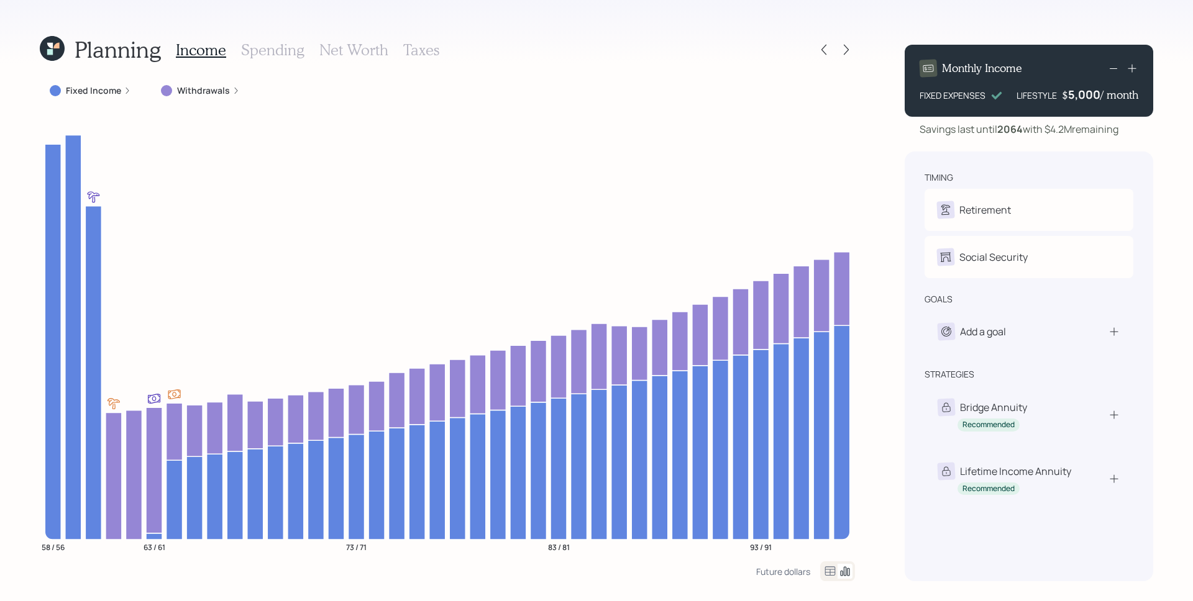
click at [124, 91] on icon at bounding box center [127, 90] width 7 height 7
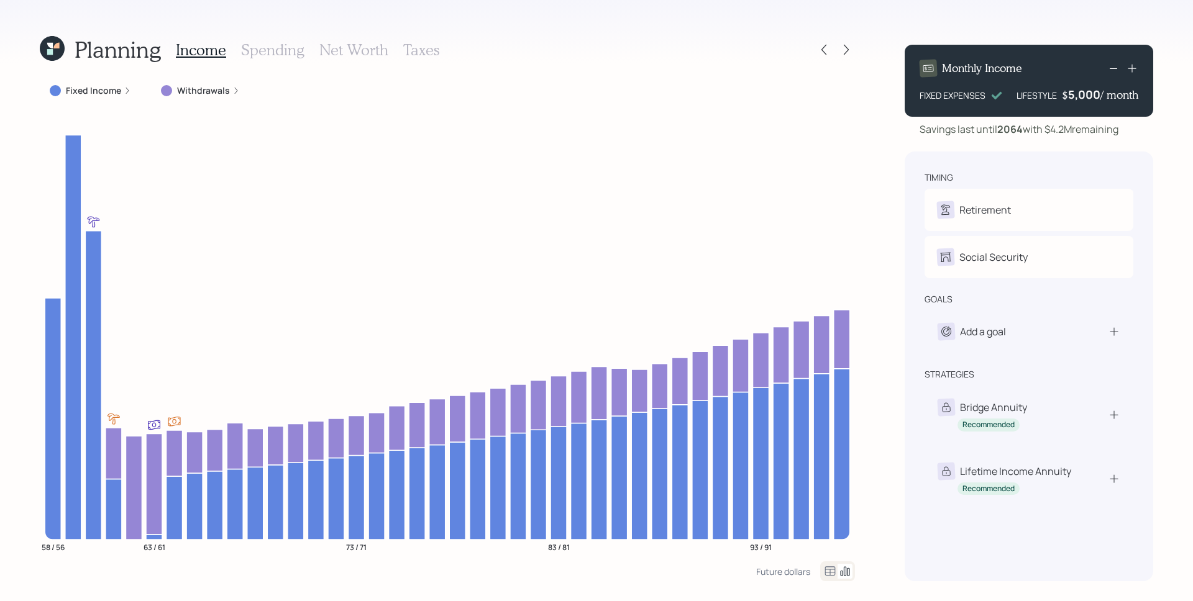
click at [124, 88] on icon at bounding box center [127, 90] width 7 height 7
